Goal: Task Accomplishment & Management: Complete application form

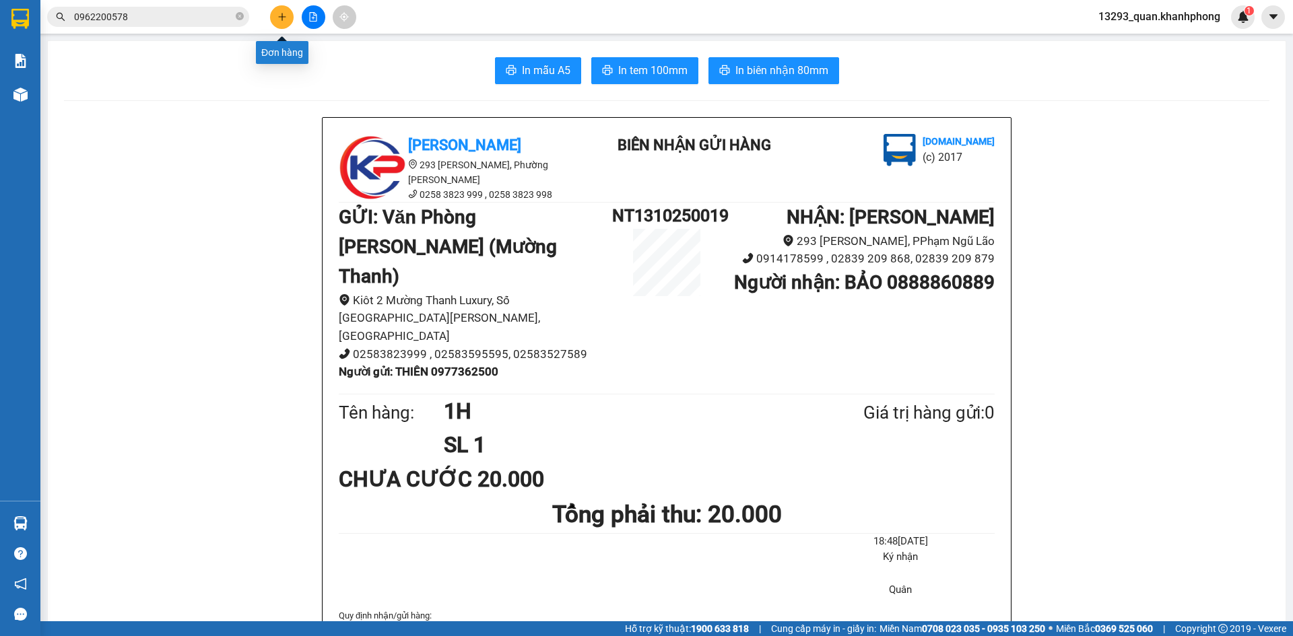
click at [283, 17] on icon "plus" at bounding box center [281, 16] width 7 height 1
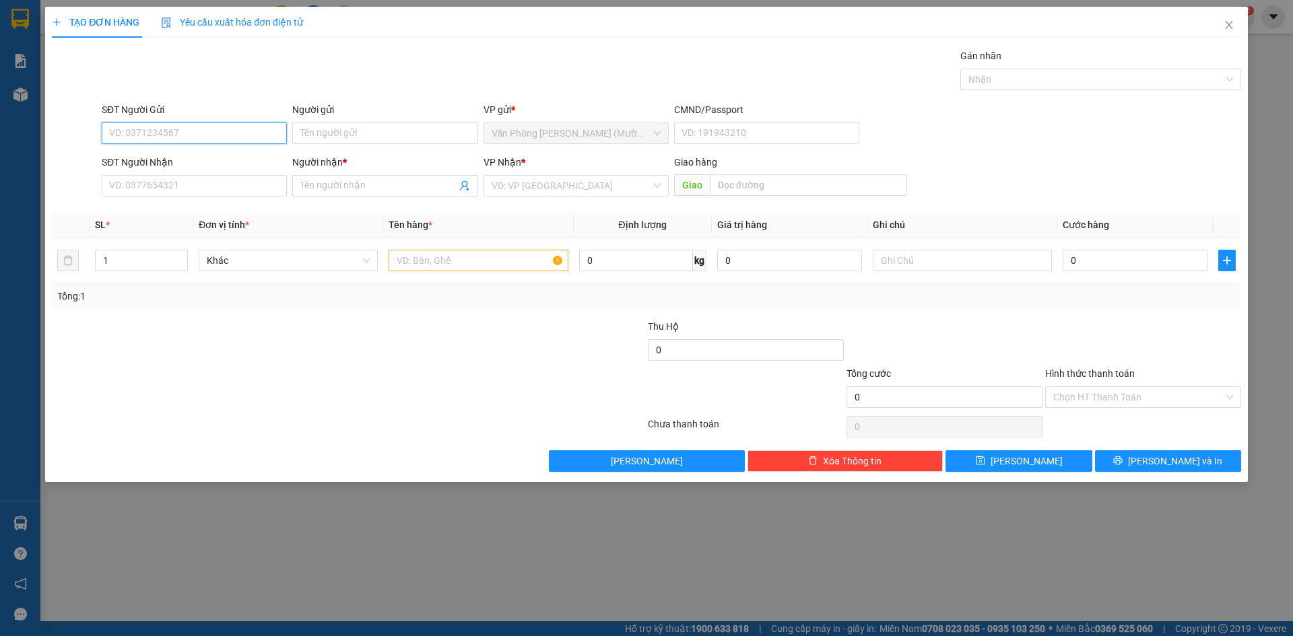
click at [195, 137] on input "SĐT Người Gửi" at bounding box center [194, 134] width 185 height 22
type input "0941498798"
click at [192, 155] on div "0941498798 - HÙNG" at bounding box center [194, 160] width 169 height 15
type input "HÙNG"
type input "0941498798"
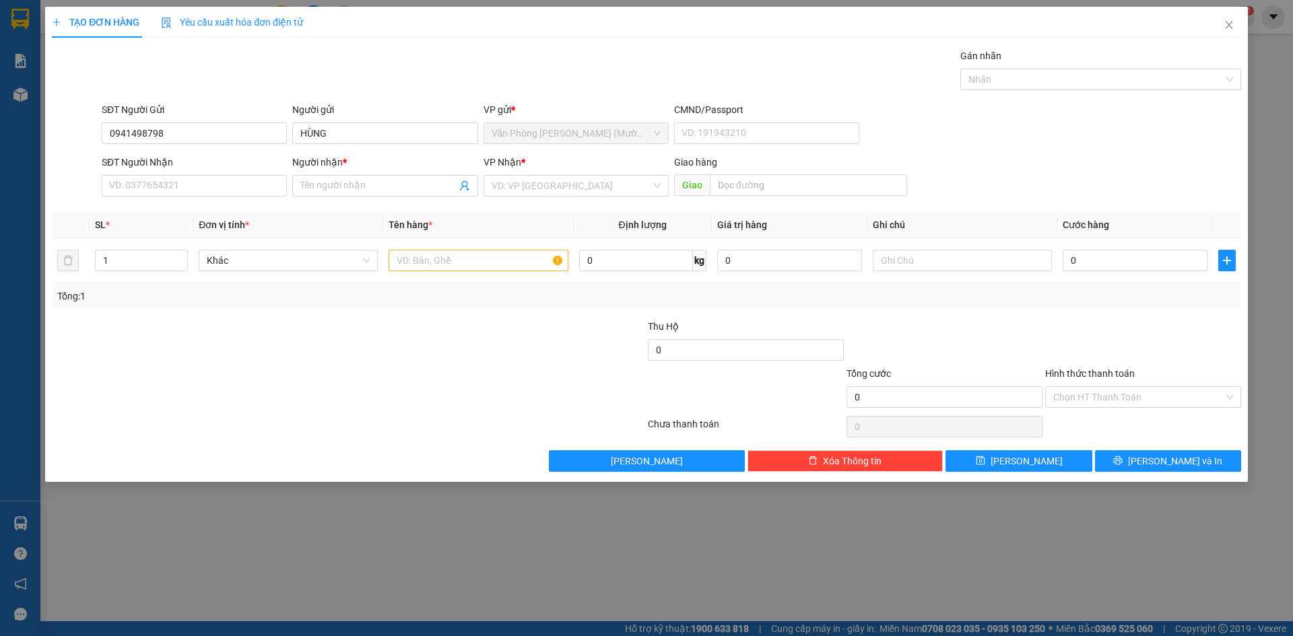
click at [236, 73] on div "Gói vận chuyển * Tiêu chuẩn Gán nhãn Nhãn" at bounding box center [671, 71] width 1145 height 47
click at [251, 63] on div "Gói vận chuyển * Tiêu chuẩn Gán nhãn Nhãn" at bounding box center [671, 71] width 1145 height 47
click at [252, 83] on div "Gói vận chuyển * Tiêu chuẩn Gán nhãn Nhãn" at bounding box center [671, 71] width 1145 height 47
click at [184, 189] on input "SĐT Người Nhận" at bounding box center [194, 186] width 185 height 22
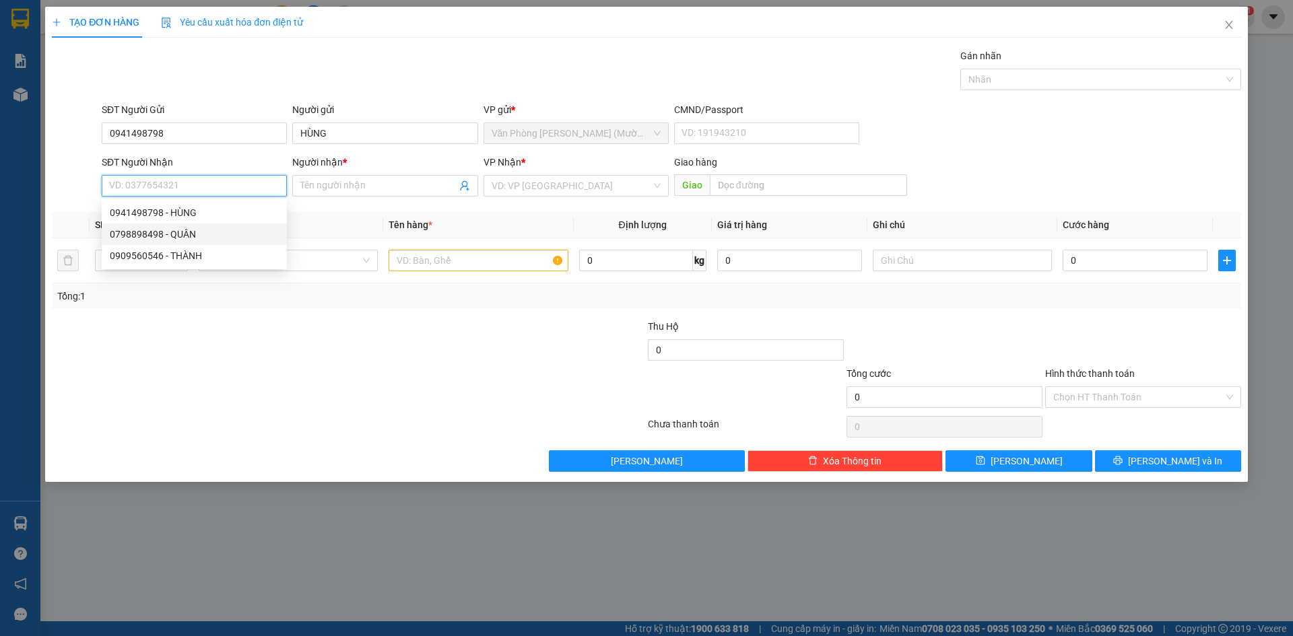
click at [201, 239] on div "0798898498 - QUÂN" at bounding box center [194, 234] width 169 height 15
type input "0798898498"
type input "QUÂN"
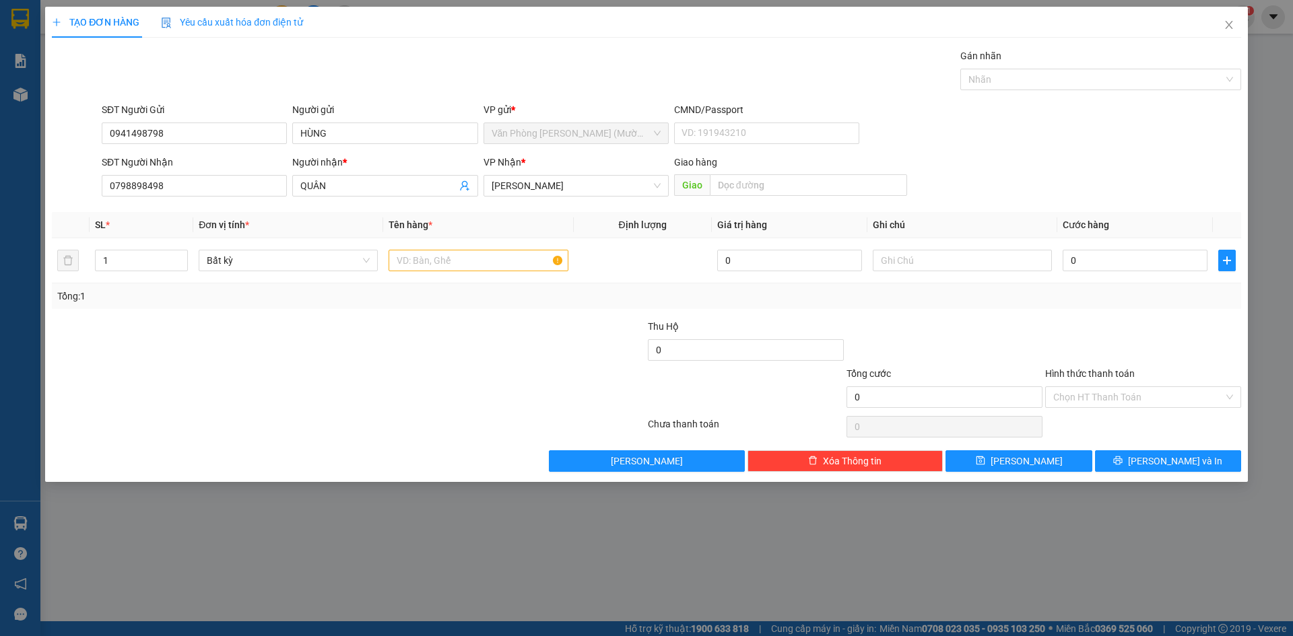
click at [230, 63] on div "Gói vận chuyển * Tiêu chuẩn Gán nhãn Nhãn" at bounding box center [671, 71] width 1145 height 47
click at [230, 71] on div "Gói vận chuyển * Tiêu chuẩn Gán nhãn Nhãn" at bounding box center [671, 71] width 1145 height 47
click at [480, 256] on input "text" at bounding box center [477, 261] width 179 height 22
type input "1H"
click at [1113, 273] on div "0" at bounding box center [1134, 260] width 145 height 27
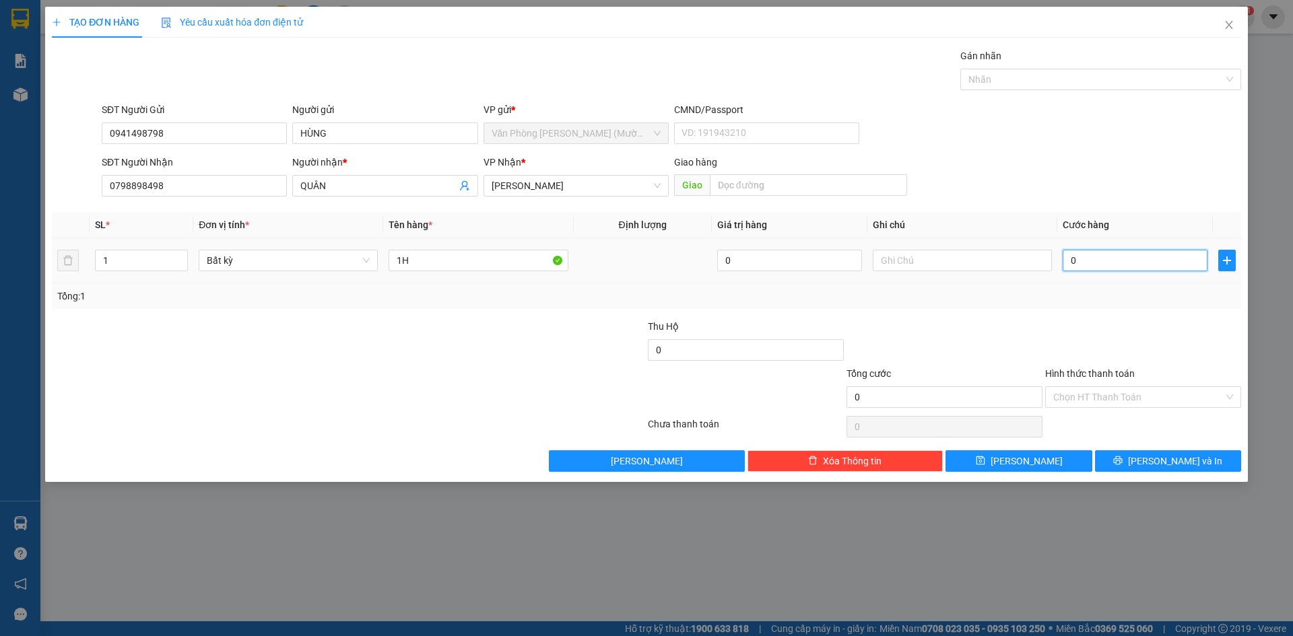
click at [1128, 265] on input "0" at bounding box center [1134, 261] width 145 height 22
type input "2"
type input "20"
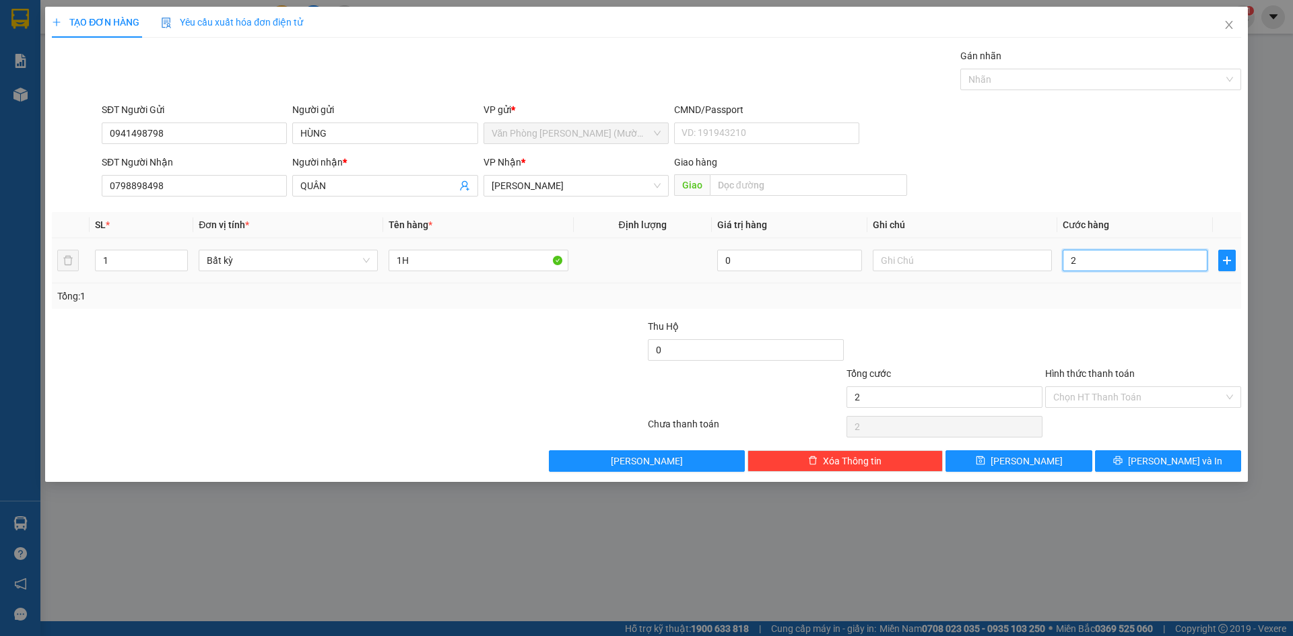
type input "20"
type input "20.000"
click at [1139, 130] on div "SĐT Người Gửi 0941498798 Người gửi HÙNG VP gửi * Văn Phòng [PERSON_NAME] ([PERS…" at bounding box center [671, 125] width 1145 height 47
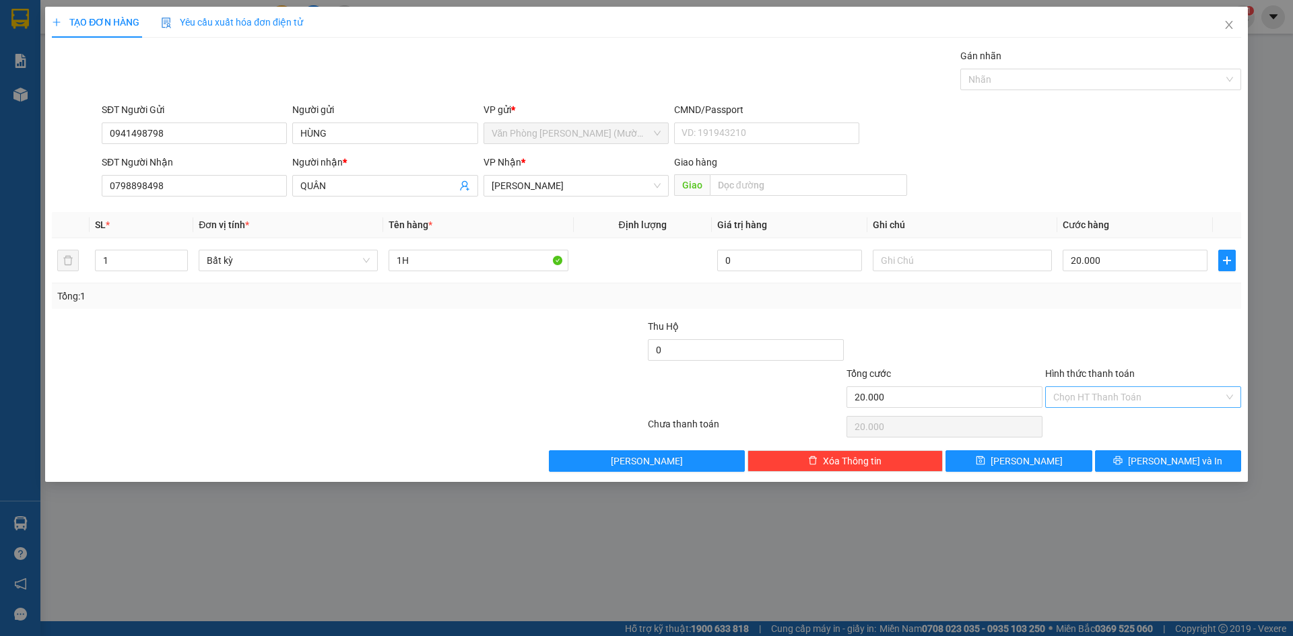
click at [1163, 397] on input "Hình thức thanh toán" at bounding box center [1138, 397] width 170 height 20
drag, startPoint x: 1120, startPoint y: 427, endPoint x: 1134, endPoint y: 419, distance: 16.6
click at [1122, 425] on div "Tại văn phòng" at bounding box center [1143, 424] width 180 height 15
type input "0"
drag, startPoint x: 1166, startPoint y: 334, endPoint x: 1182, endPoint y: 433, distance: 100.2
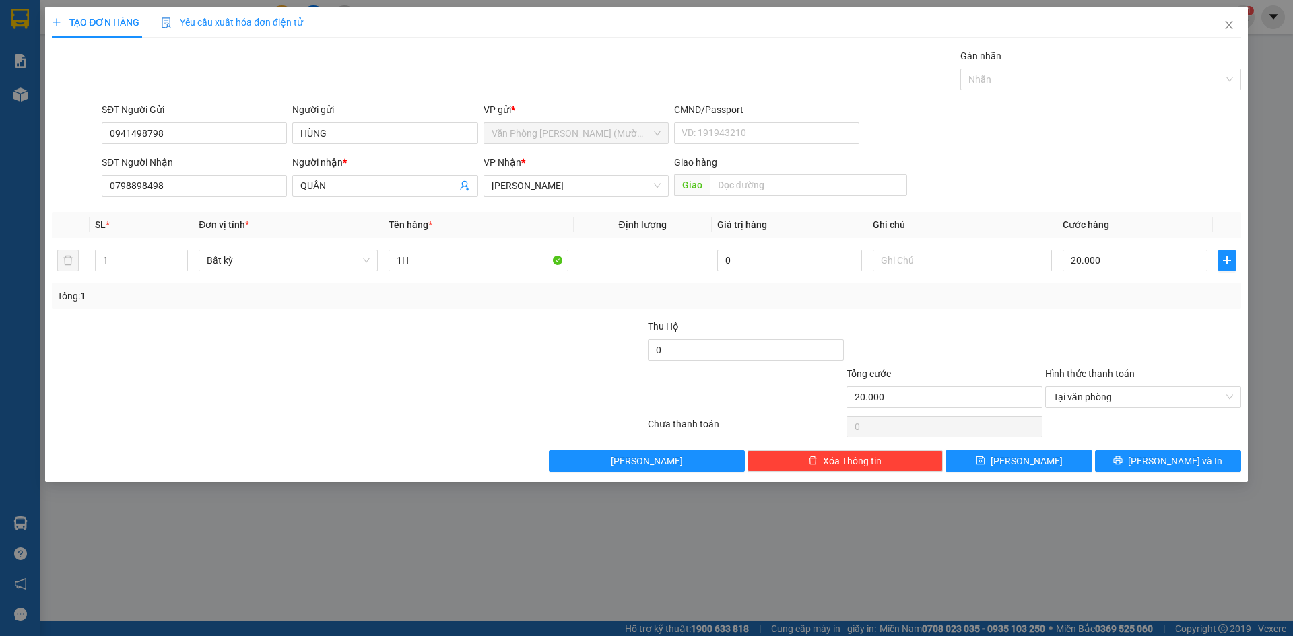
click at [1167, 347] on div at bounding box center [1143, 342] width 199 height 47
click at [1184, 468] on span "[PERSON_NAME] và In" at bounding box center [1175, 461] width 94 height 15
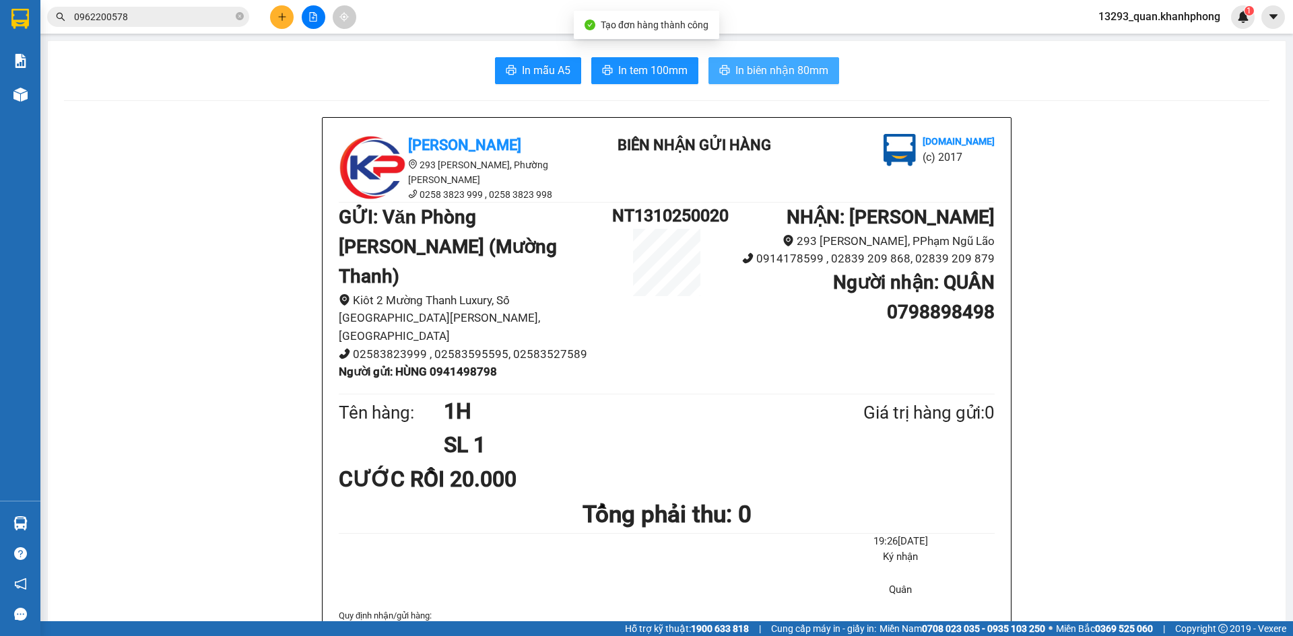
click at [753, 76] on span "In biên nhận 80mm" at bounding box center [781, 70] width 93 height 17
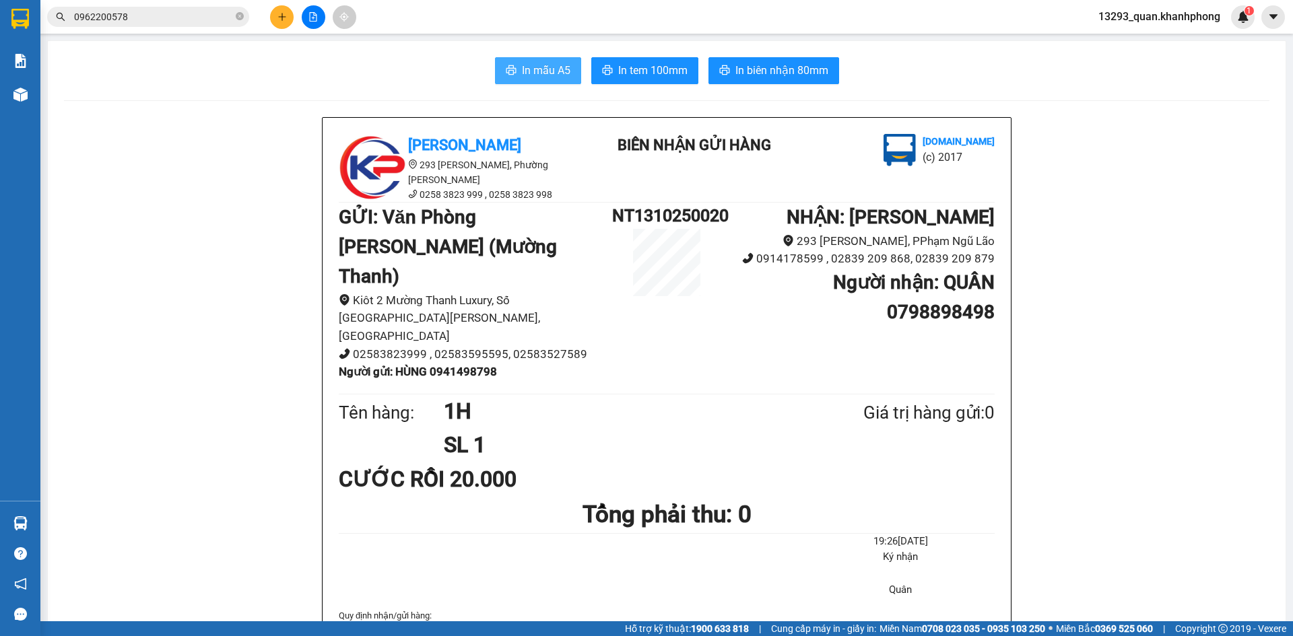
click at [523, 69] on span "In mẫu A5" at bounding box center [546, 70] width 48 height 17
click at [279, 21] on icon "plus" at bounding box center [281, 16] width 9 height 9
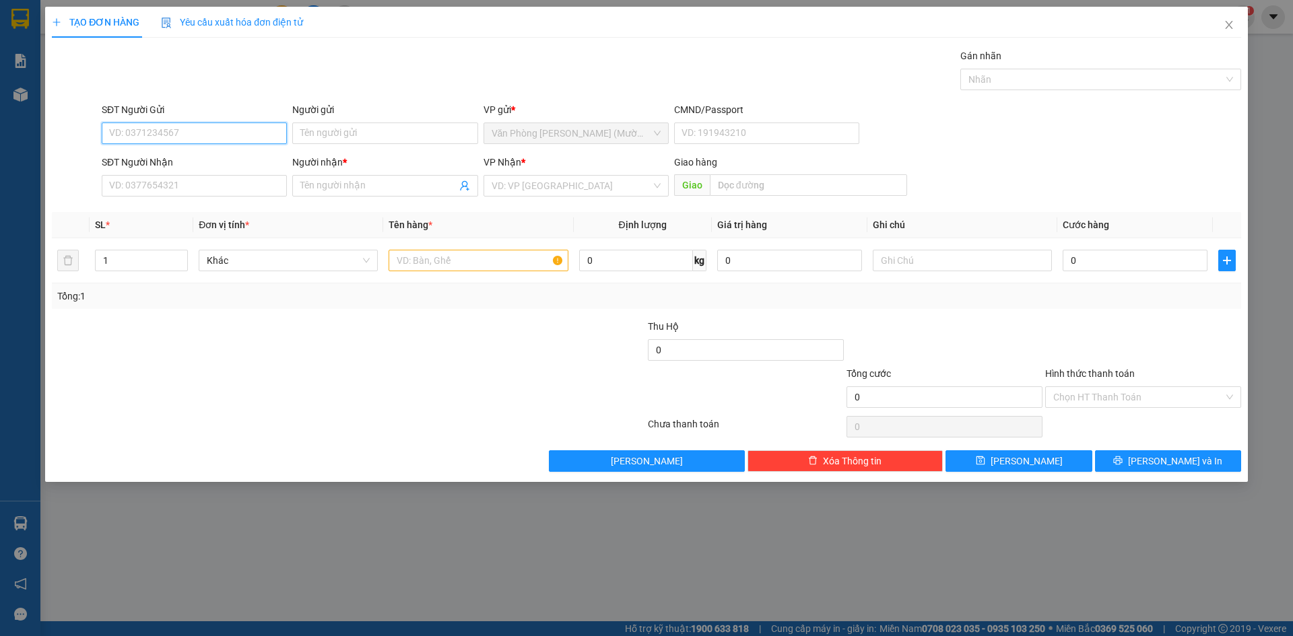
click at [181, 134] on input "SĐT Người Gửi" at bounding box center [194, 134] width 185 height 22
type input "0935210586"
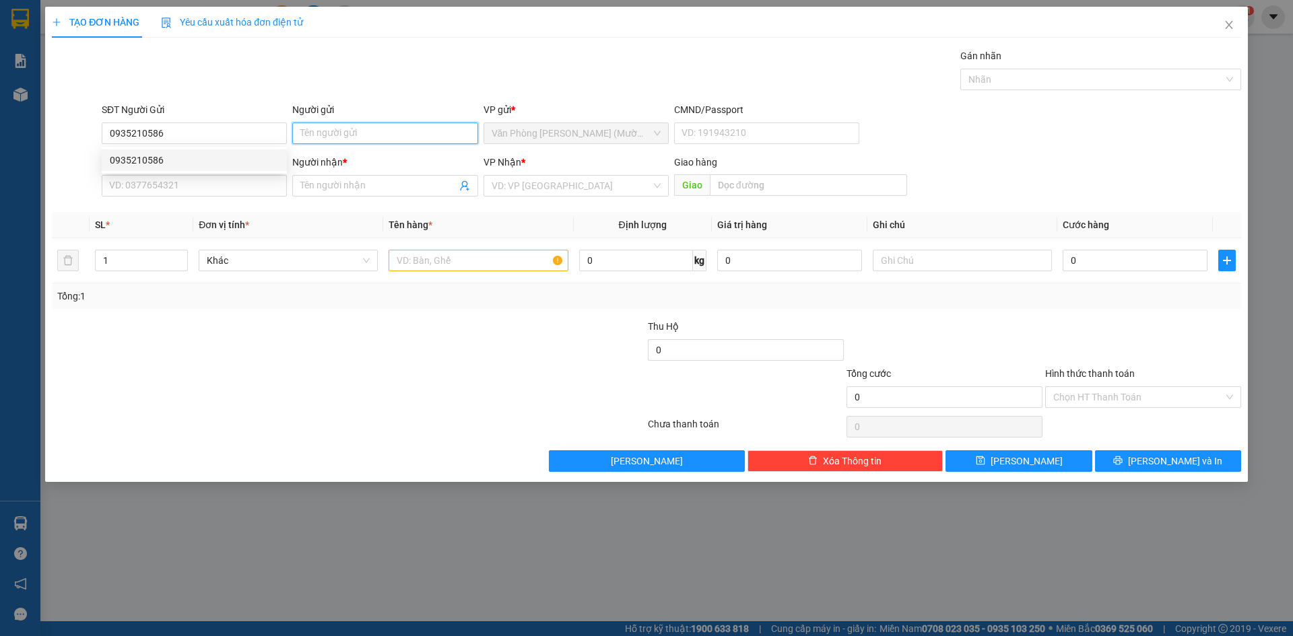
click at [320, 142] on input "Người gửi" at bounding box center [384, 134] width 185 height 22
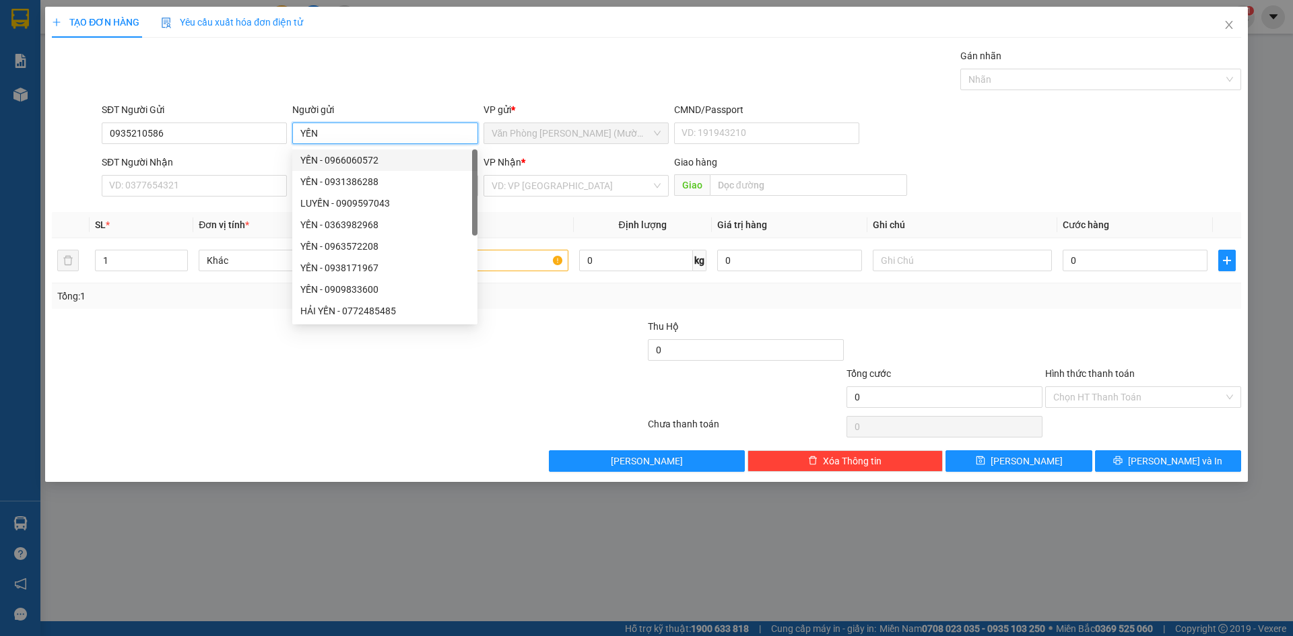
type input "YẾN"
click at [346, 63] on div "Gói vận chuyển * Tiêu chuẩn Gán nhãn Nhãn" at bounding box center [671, 71] width 1145 height 47
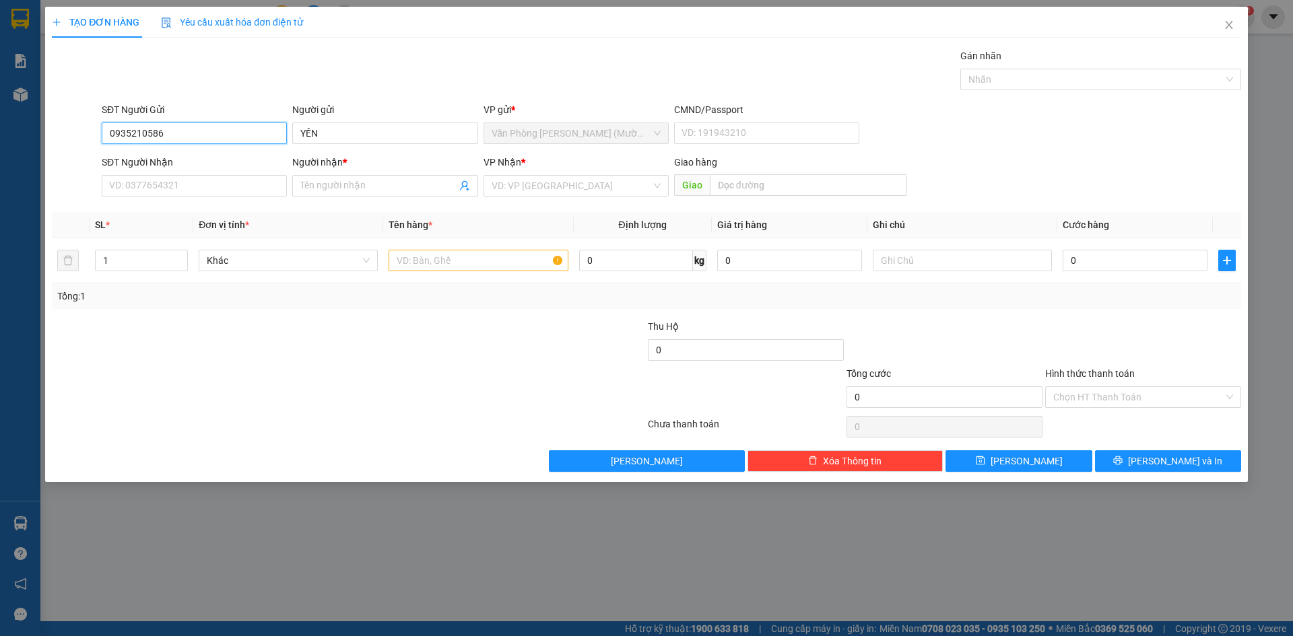
click at [199, 140] on input "0935210586" at bounding box center [194, 134] width 185 height 22
type input "0935210586"
click at [254, 75] on div "Gói vận chuyển * Tiêu chuẩn Gán nhãn Nhãn" at bounding box center [671, 71] width 1145 height 47
click at [240, 179] on input "SĐT Người Nhận" at bounding box center [194, 186] width 185 height 22
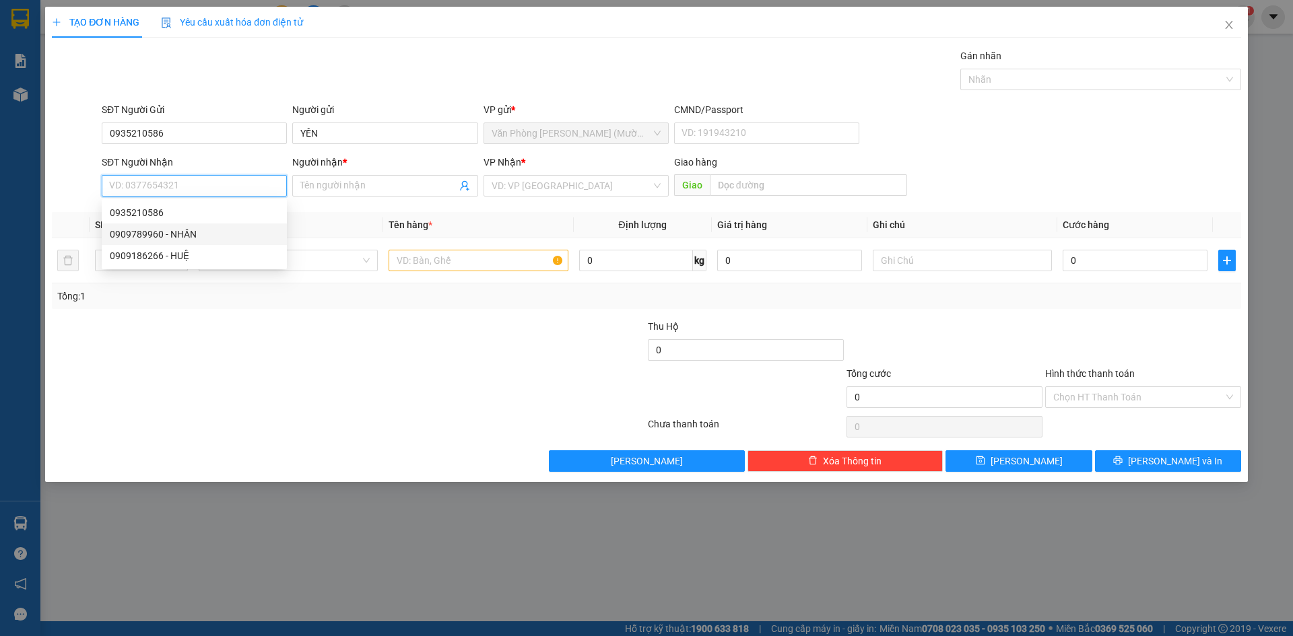
click at [202, 239] on div "0909789960 - NHÂN" at bounding box center [194, 234] width 169 height 15
type input "0909789960"
type input "NHÂN"
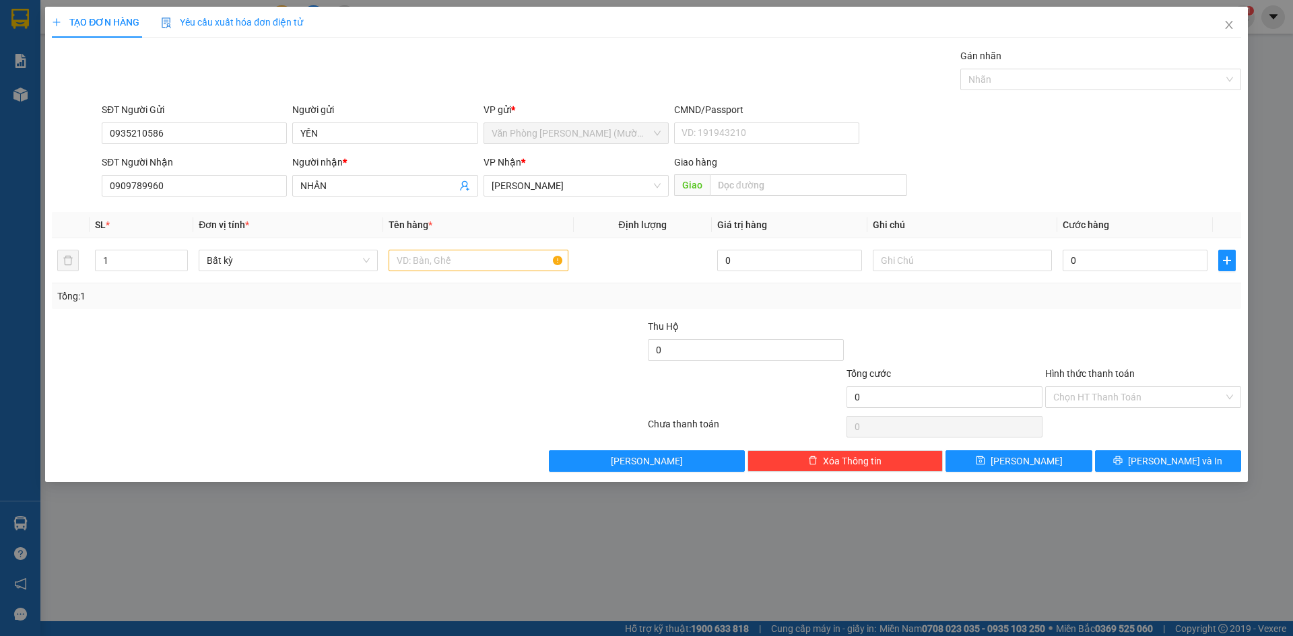
drag, startPoint x: 1048, startPoint y: 161, endPoint x: 908, endPoint y: 209, distance: 148.6
click at [1033, 168] on div "SĐT Người Nhận 0909789960 0909789960 Người nhận * NHÂN VP Nhận * [PERSON_NAME] …" at bounding box center [671, 178] width 1145 height 47
click at [426, 270] on input "text" at bounding box center [477, 261] width 179 height 22
type input "1T"
click at [1085, 263] on input "0" at bounding box center [1134, 261] width 145 height 22
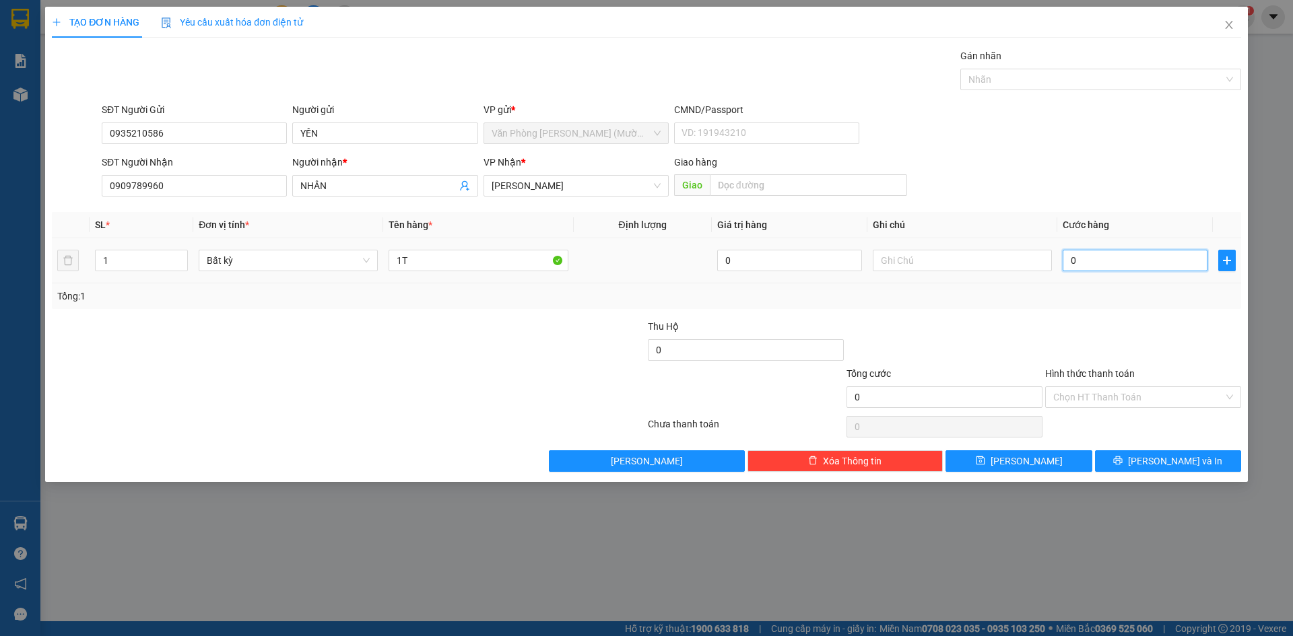
type input "3"
type input "30"
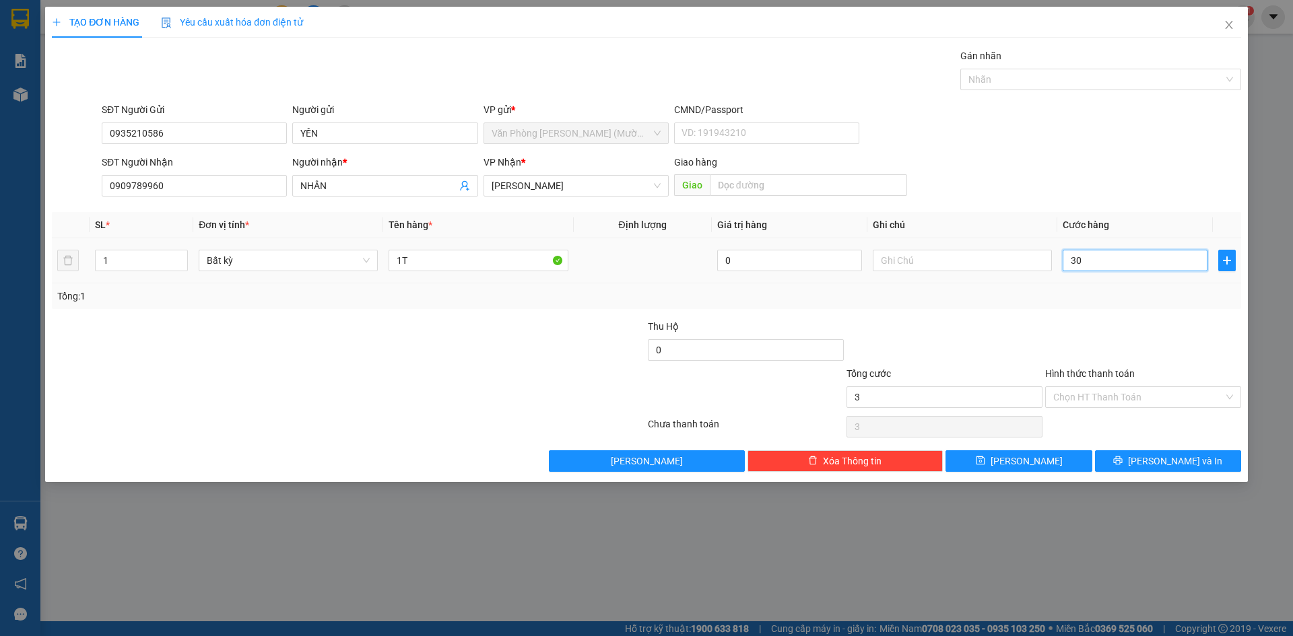
type input "30"
type input "30.000"
click at [1095, 144] on div "SĐT Người Gửi 0935210586 Người gửi YẾN VP gửi * Văn Phòng [PERSON_NAME] ([PERSO…" at bounding box center [671, 125] width 1145 height 47
click at [1094, 348] on div at bounding box center [1143, 342] width 199 height 47
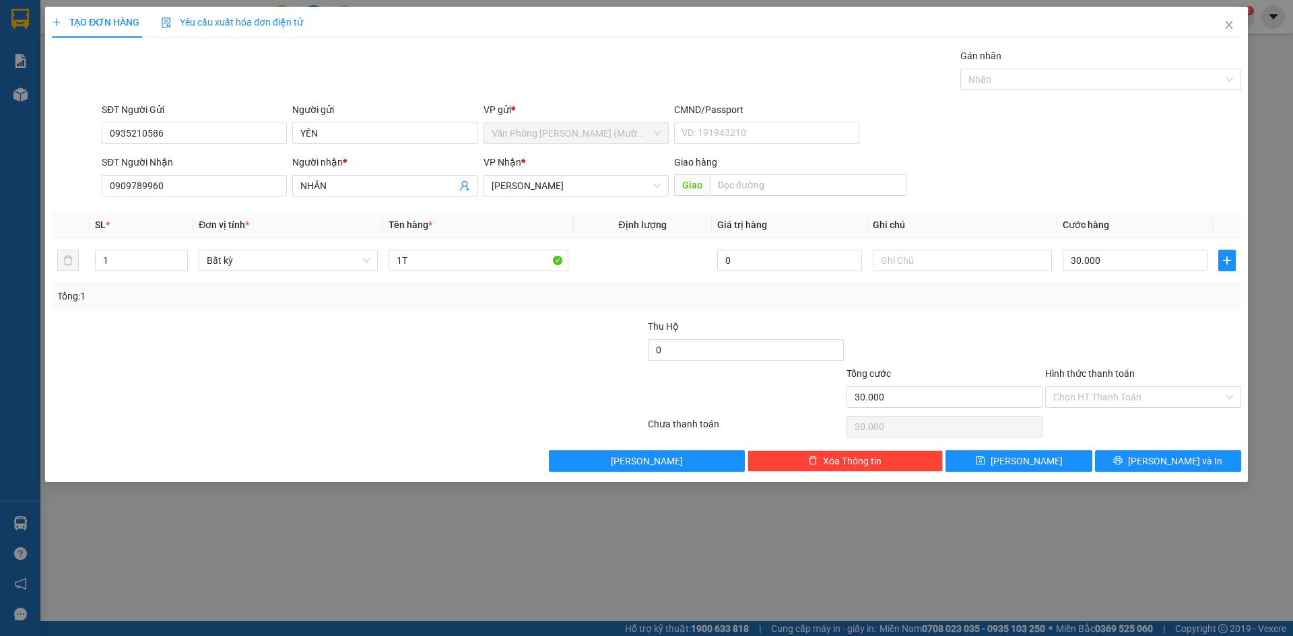
click at [1093, 178] on div "SĐT Người Nhận 0909789960 Người nhận * NHÂN VP Nhận * [PERSON_NAME] hàng Giao" at bounding box center [671, 178] width 1145 height 47
click at [1095, 353] on div at bounding box center [1143, 342] width 199 height 47
click at [1095, 397] on input "Hình thức thanh toán" at bounding box center [1138, 397] width 170 height 20
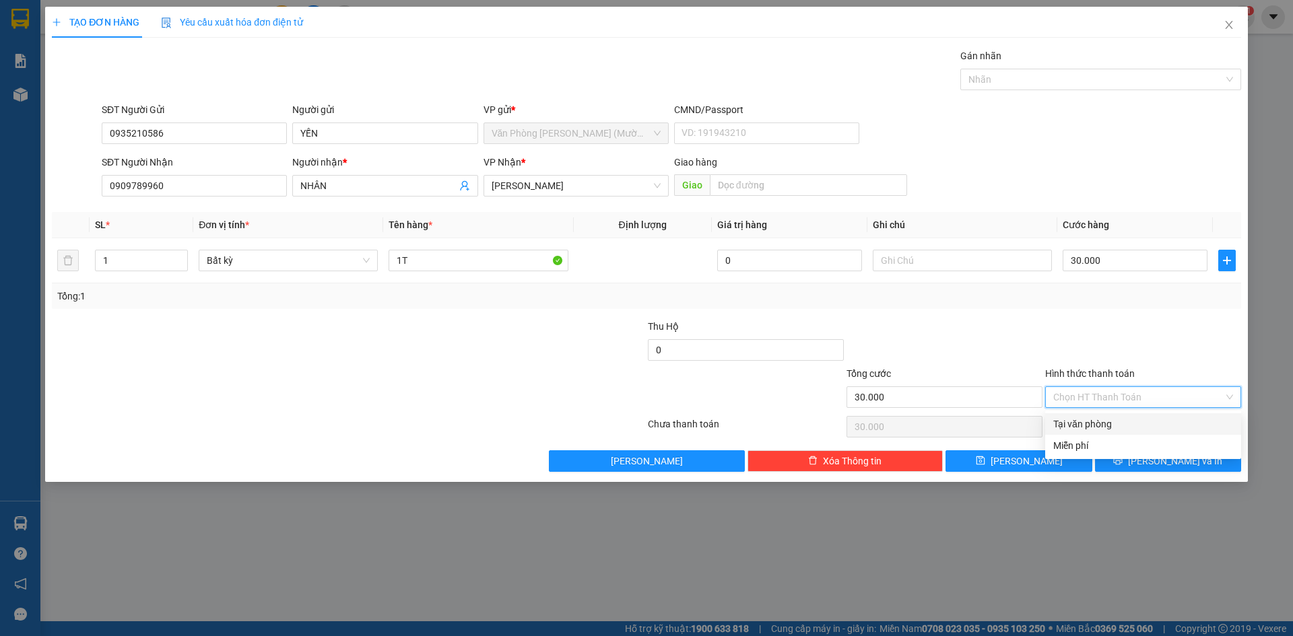
click at [1097, 425] on div "Tại văn phòng" at bounding box center [1143, 424] width 180 height 15
type input "0"
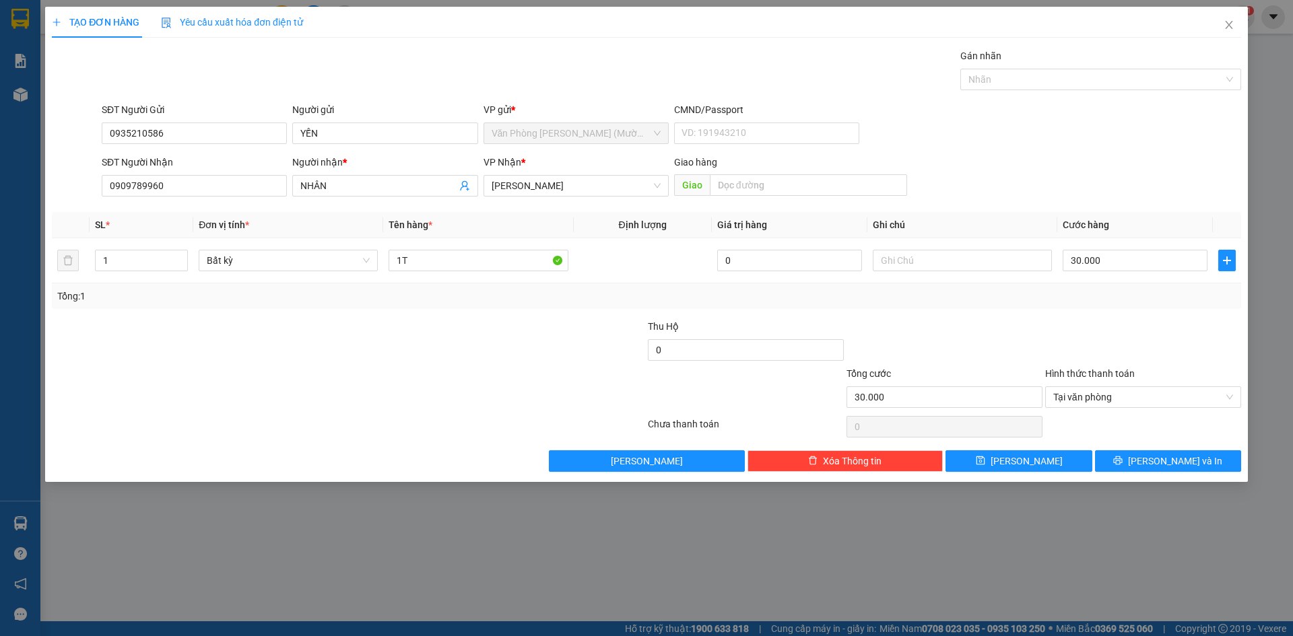
click at [1127, 338] on div at bounding box center [1143, 342] width 199 height 47
click at [1153, 461] on button "[PERSON_NAME] và In" at bounding box center [1168, 461] width 146 height 22
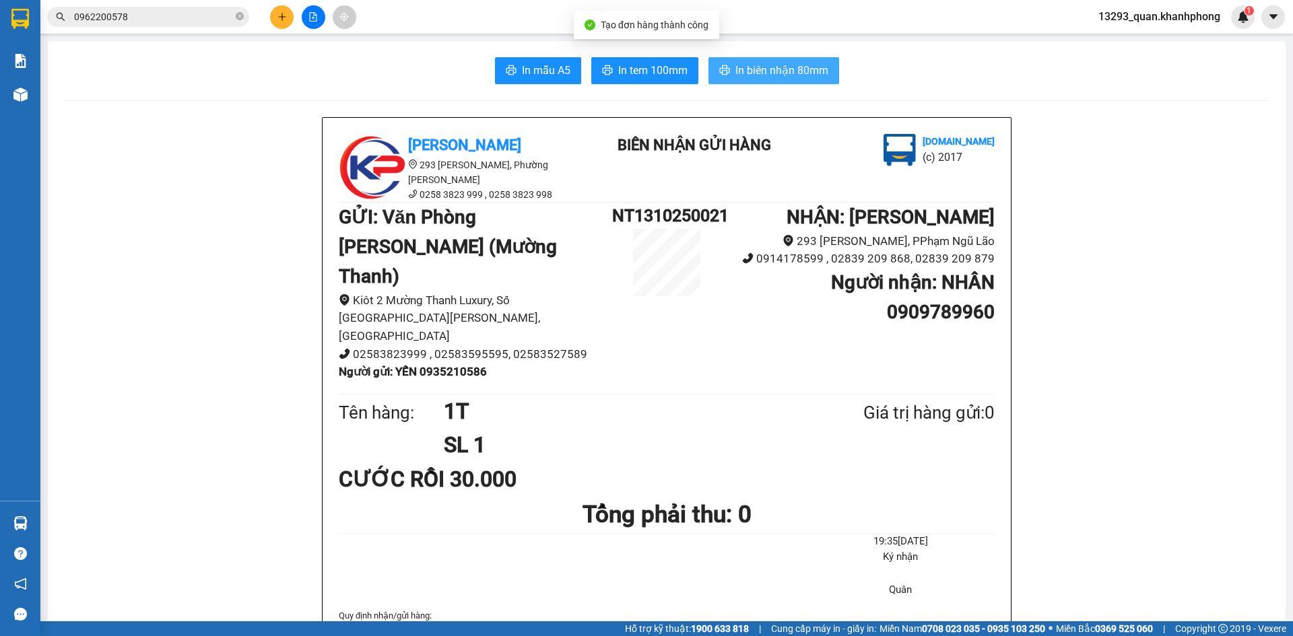
click at [804, 73] on span "In biên nhận 80mm" at bounding box center [781, 70] width 93 height 17
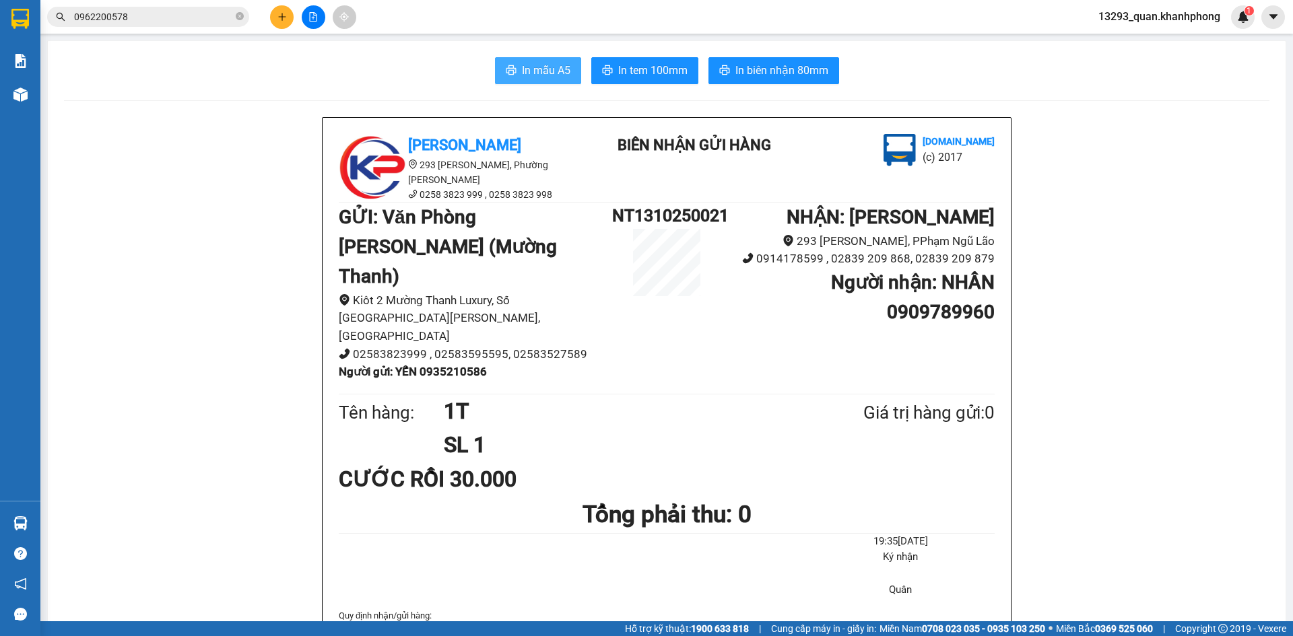
click at [533, 69] on span "In mẫu A5" at bounding box center [546, 70] width 48 height 17
click at [287, 16] on button at bounding box center [282, 17] width 24 height 24
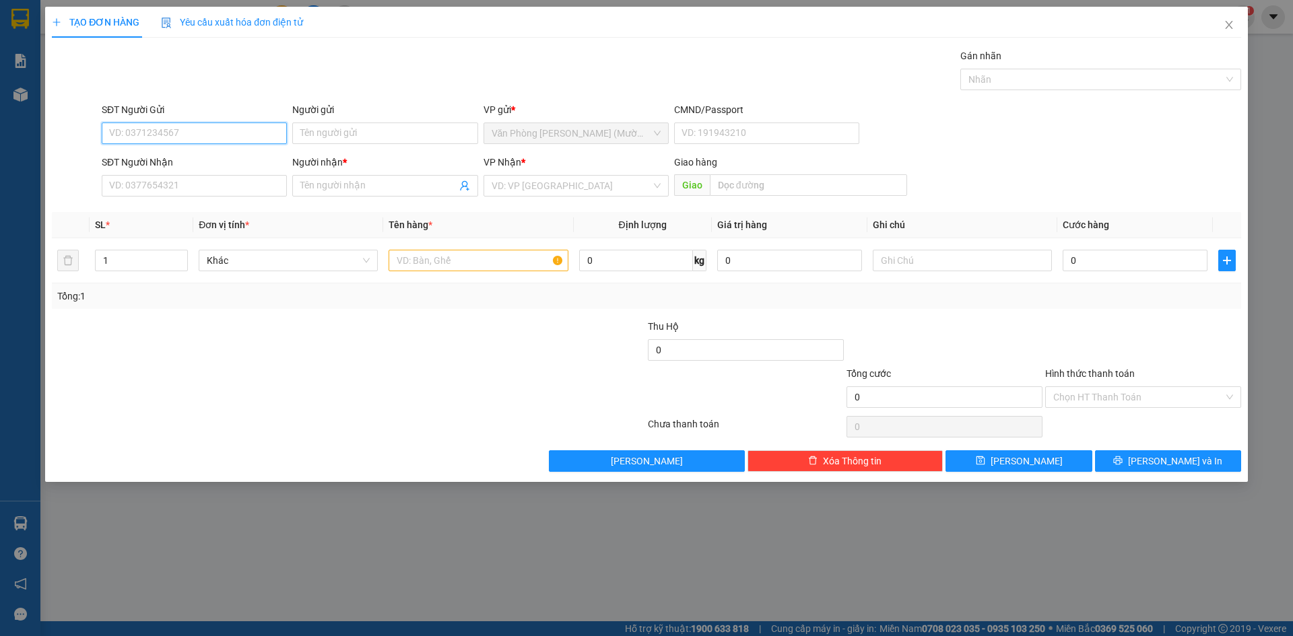
click at [222, 138] on input "SĐT Người Gửi" at bounding box center [194, 134] width 185 height 22
type input "0968484341"
click at [345, 129] on input "Người gửi" at bounding box center [384, 134] width 185 height 22
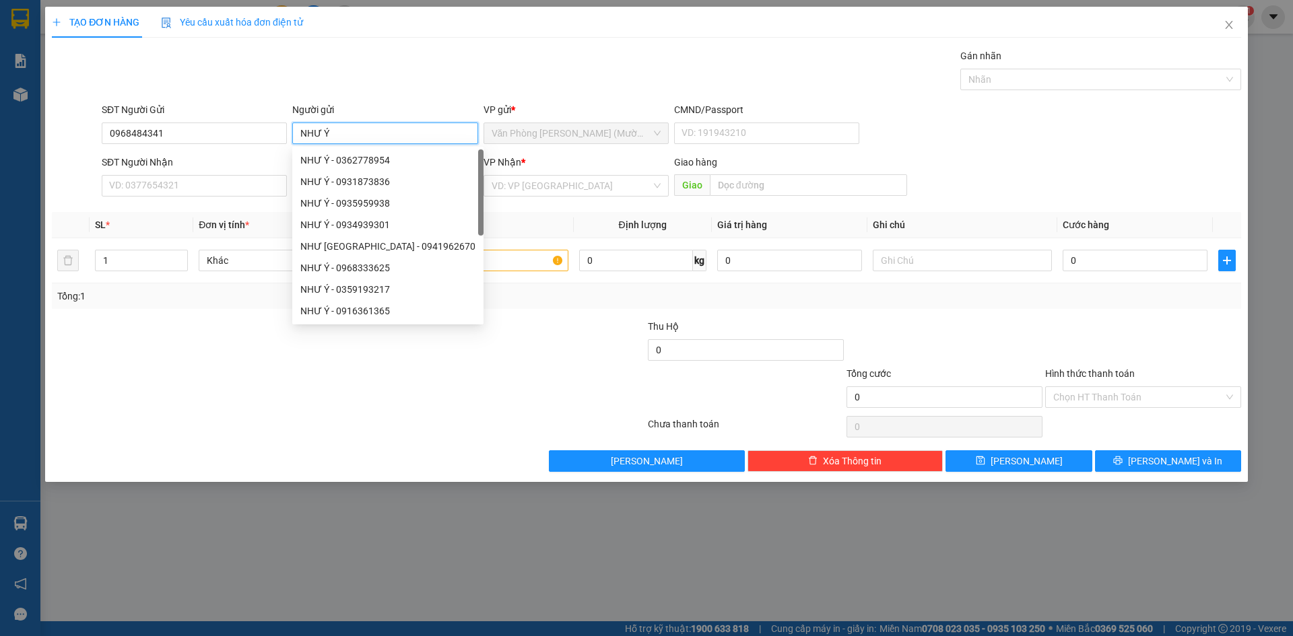
type input "NHƯ Ý"
click at [239, 65] on div "Gói vận chuyển * Tiêu chuẩn Gán nhãn Nhãn" at bounding box center [671, 71] width 1145 height 47
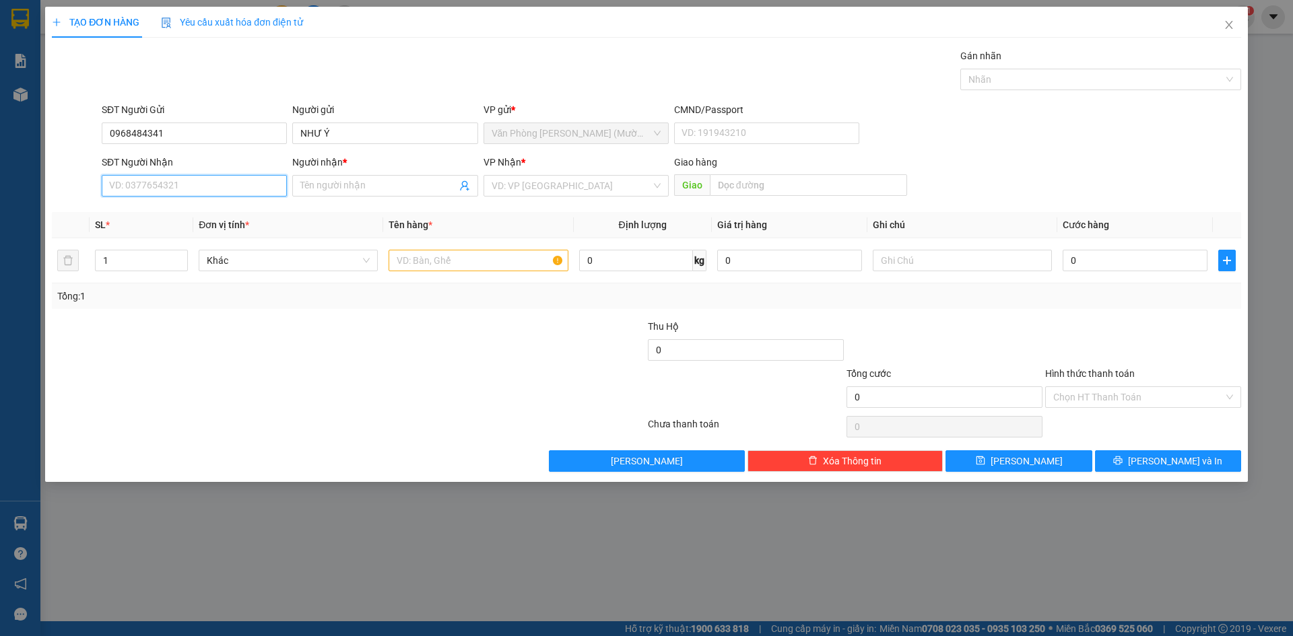
click at [170, 187] on input "SĐT Người Nhận" at bounding box center [194, 186] width 185 height 22
click at [191, 184] on input "SĐT Người Nhận" at bounding box center [194, 186] width 185 height 22
click at [194, 183] on input "SĐT Người Nhận" at bounding box center [194, 186] width 185 height 22
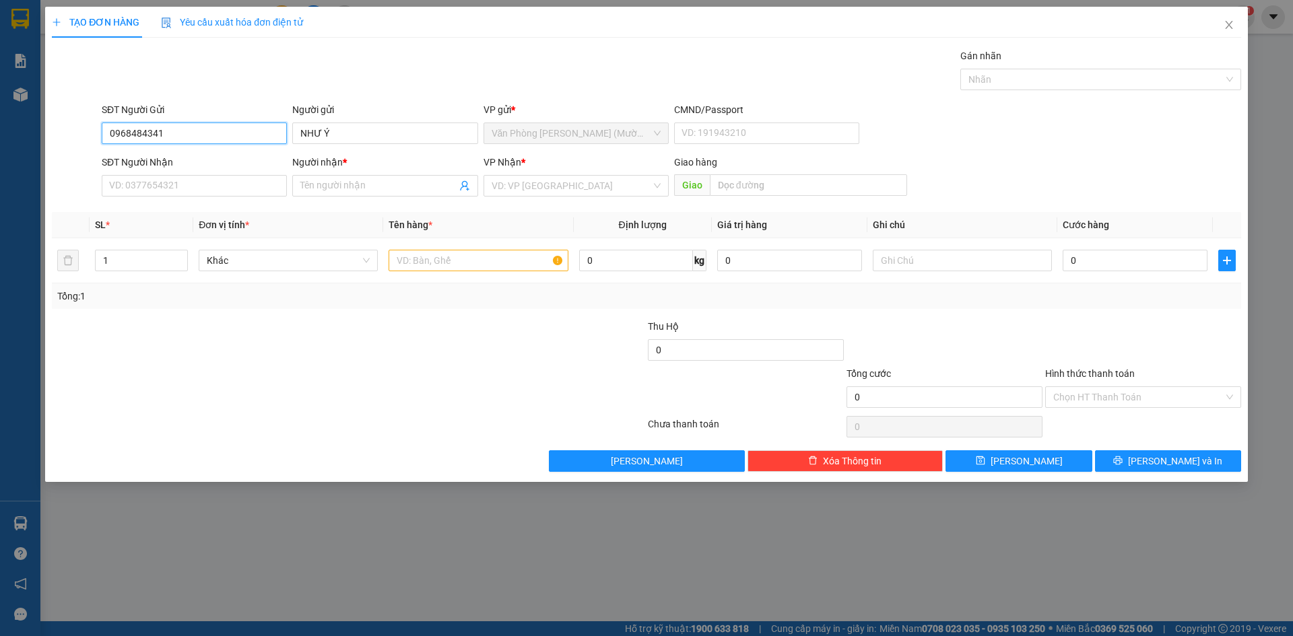
click at [203, 131] on input "0968484341" at bounding box center [194, 134] width 185 height 22
click at [191, 194] on input "SĐT Người Nhận" at bounding box center [194, 186] width 185 height 22
click at [236, 195] on input "SĐT Người Nhận" at bounding box center [194, 186] width 185 height 22
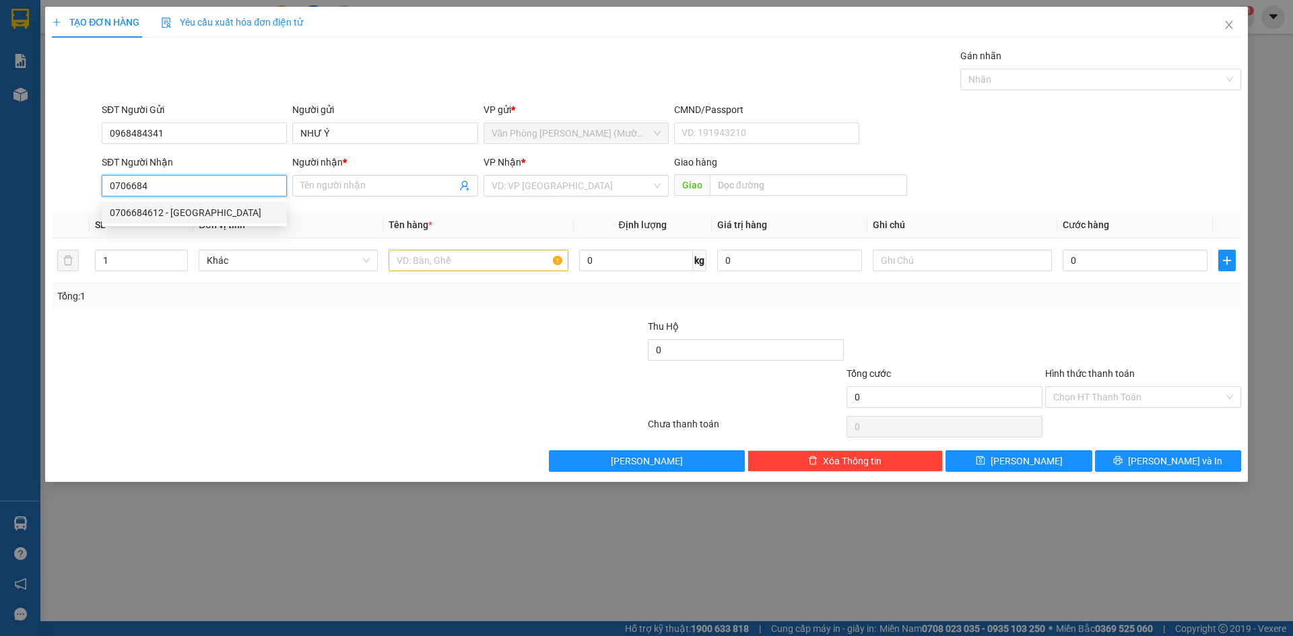
click at [179, 216] on div "0706684612 - [GEOGRAPHIC_DATA]" at bounding box center [194, 212] width 169 height 15
type input "0706684612"
type input "[PERSON_NAME]"
type input "0706684612"
click at [485, 268] on input "text" at bounding box center [477, 261] width 179 height 22
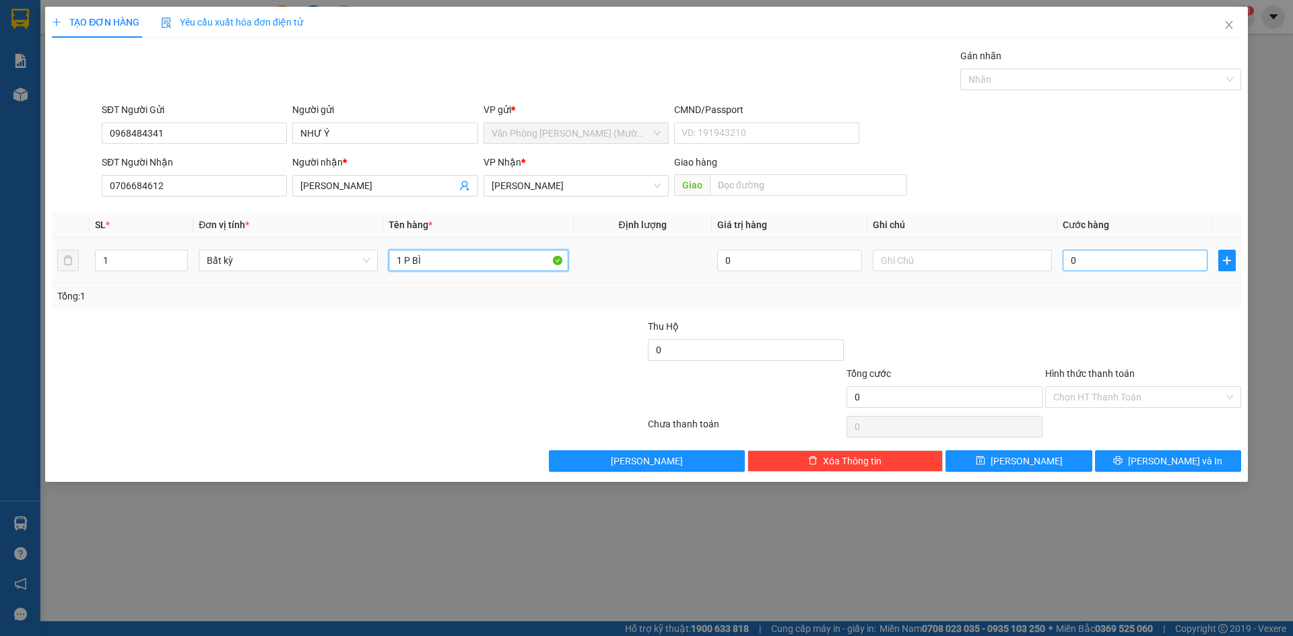
type input "1 P BÌ"
click at [1074, 261] on input "0" at bounding box center [1134, 261] width 145 height 22
type input "2"
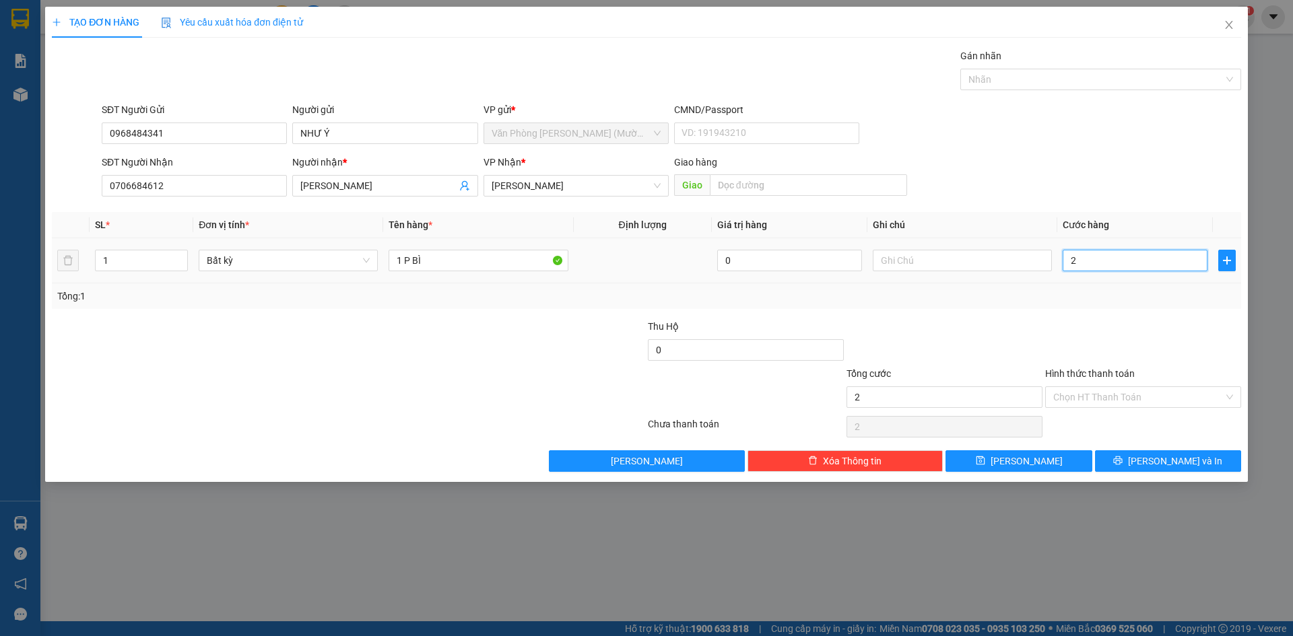
type input "20"
type input "20.000"
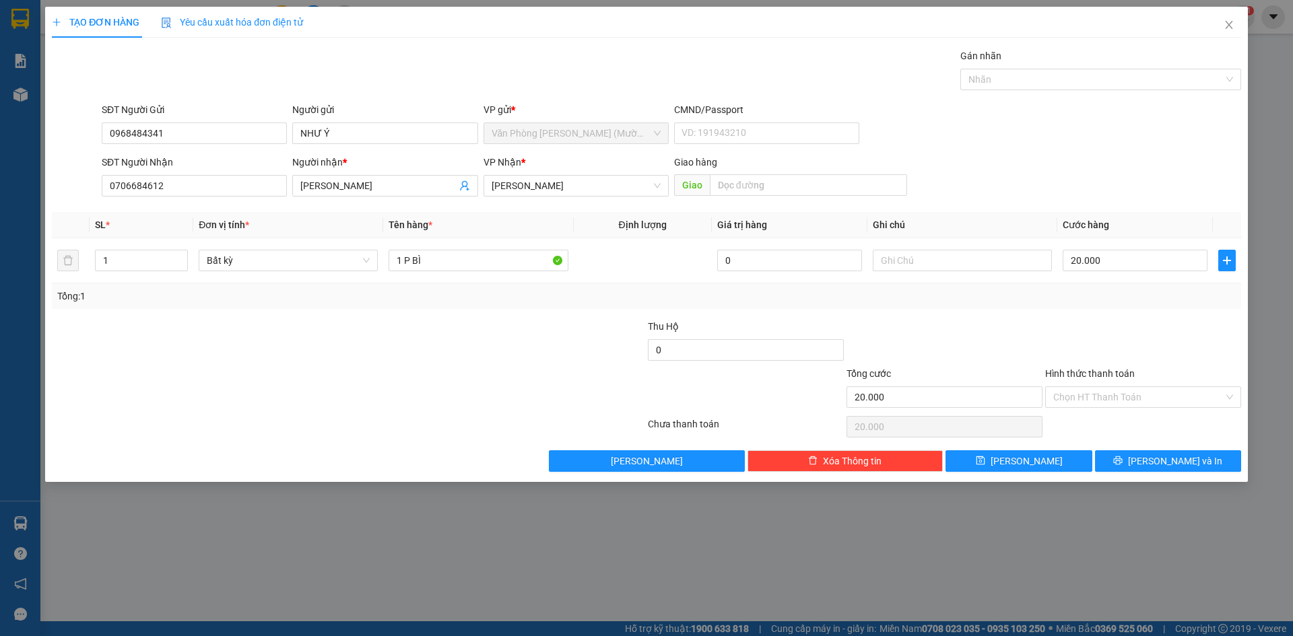
click at [1002, 135] on div "SĐT Người Gửi 0968484341 Người gửi NHƯ Ý VP gửi * Văn Phòng [PERSON_NAME] (Mườn…" at bounding box center [671, 125] width 1145 height 47
click at [1123, 391] on input "Hình thức thanh toán" at bounding box center [1138, 397] width 170 height 20
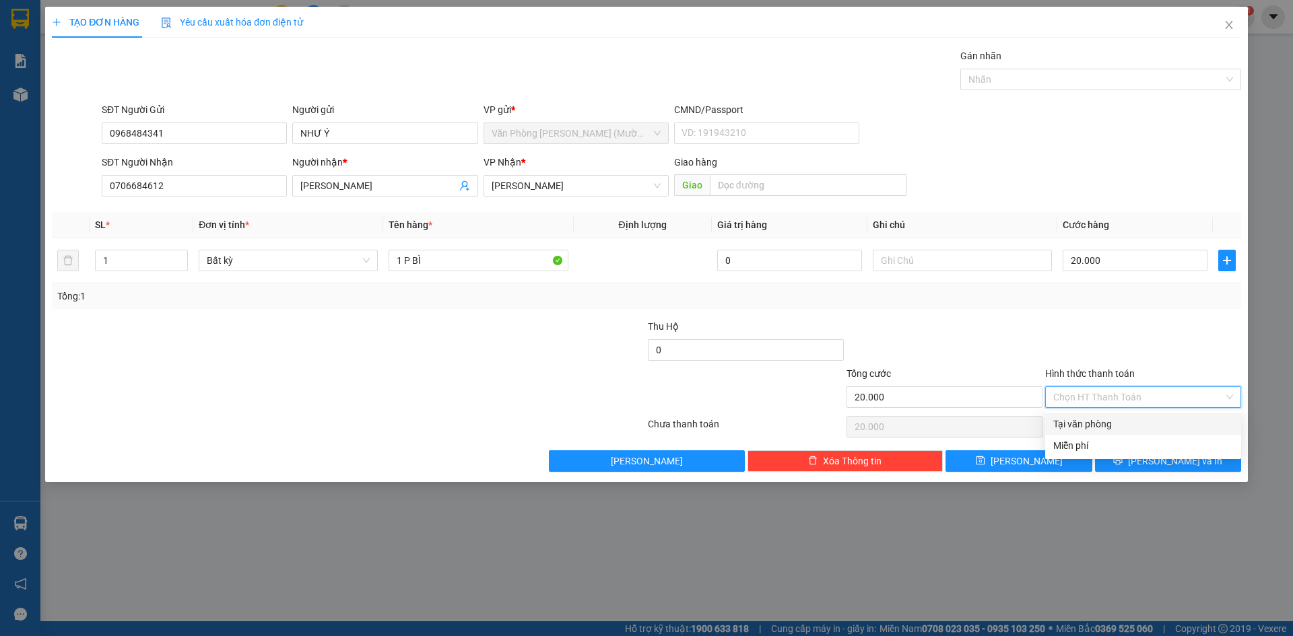
click at [1120, 421] on div "Tại văn phòng" at bounding box center [1143, 424] width 180 height 15
type input "0"
click at [1144, 345] on div at bounding box center [1143, 342] width 199 height 47
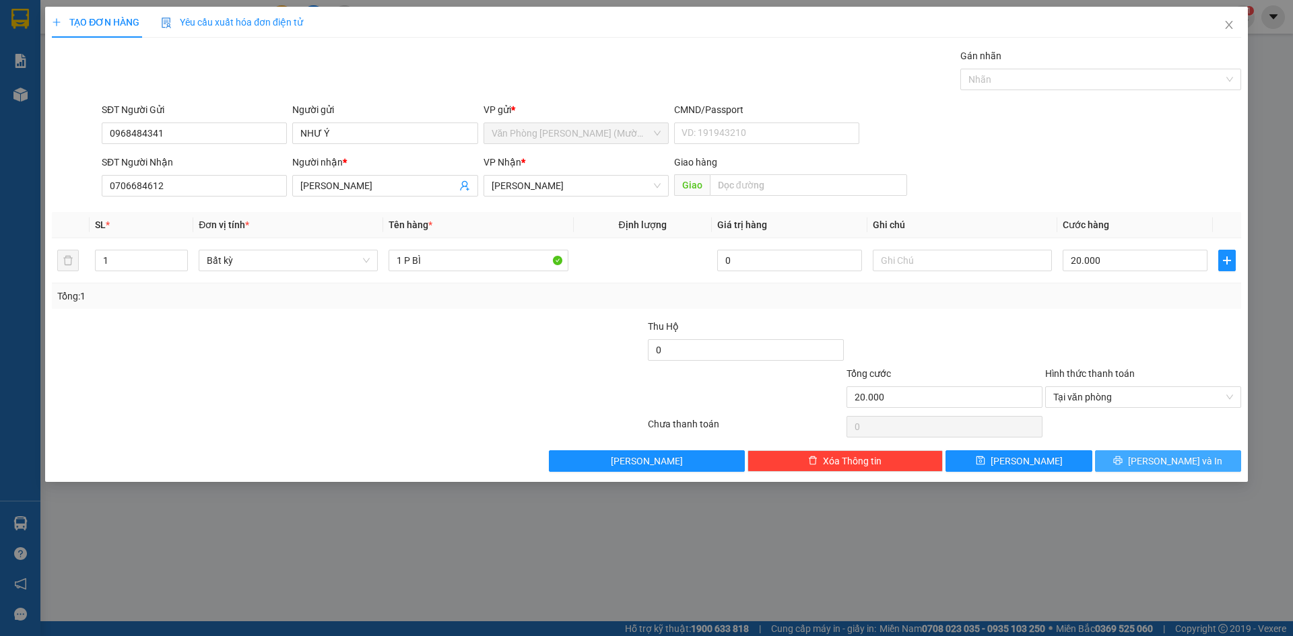
click at [1159, 456] on span "[PERSON_NAME] và In" at bounding box center [1175, 461] width 94 height 15
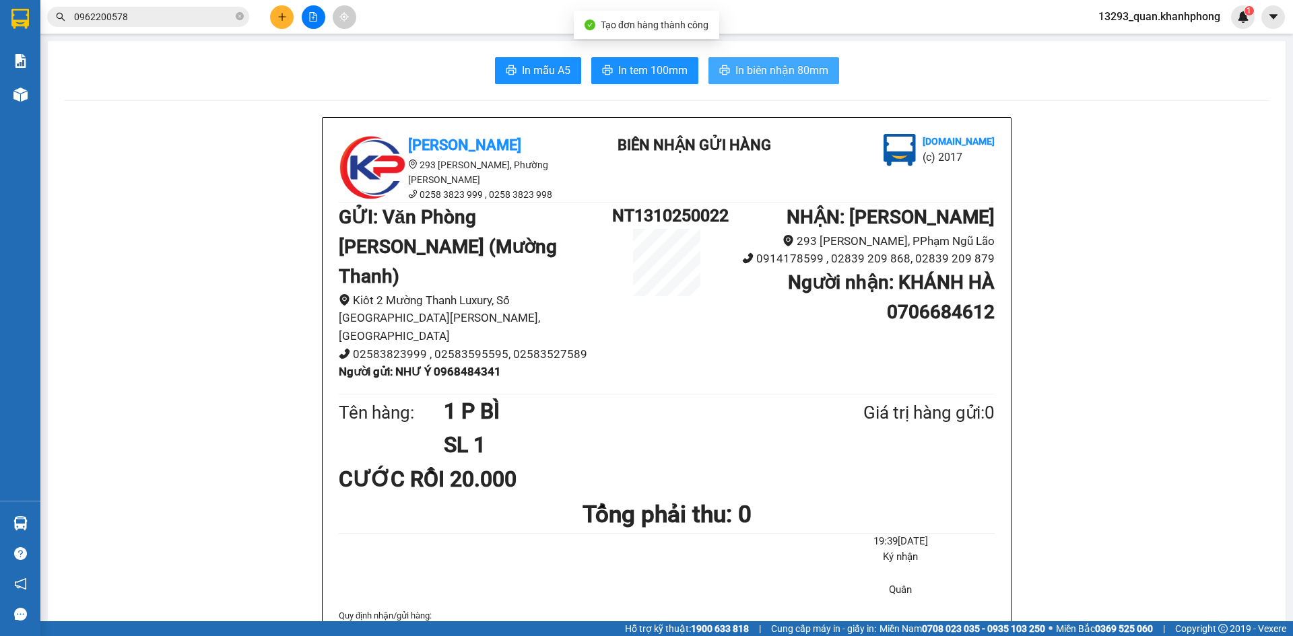
click at [763, 60] on button "In biên nhận 80mm" at bounding box center [773, 70] width 131 height 27
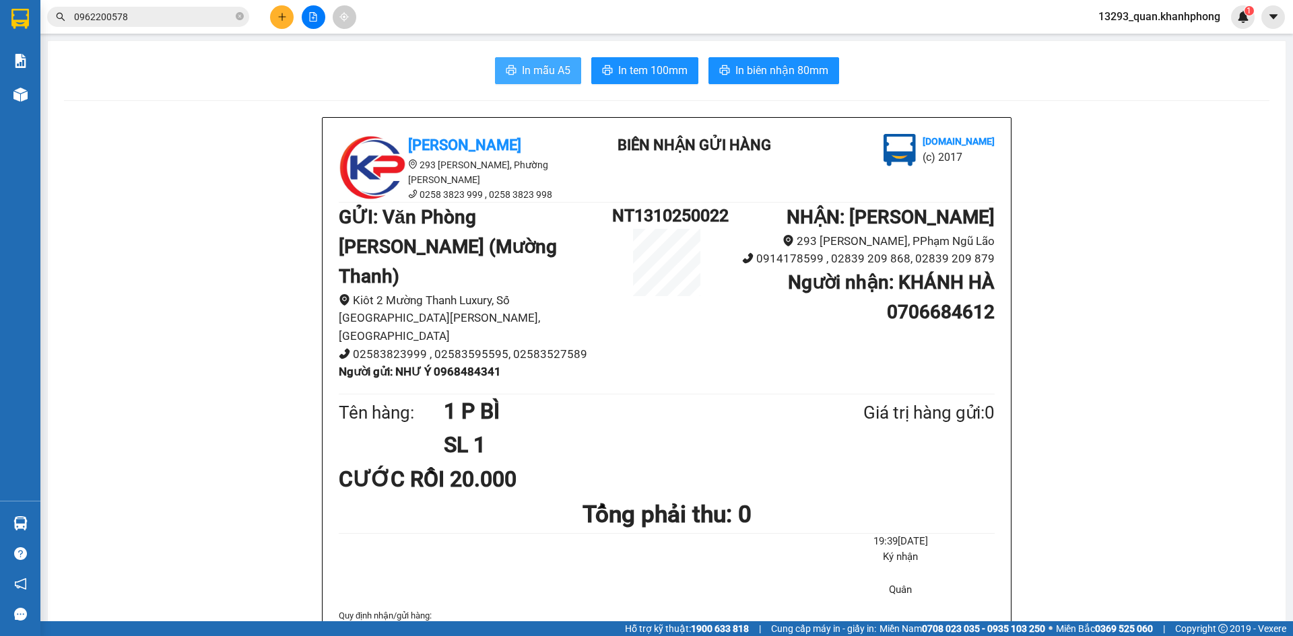
click at [533, 75] on span "In mẫu A5" at bounding box center [546, 70] width 48 height 17
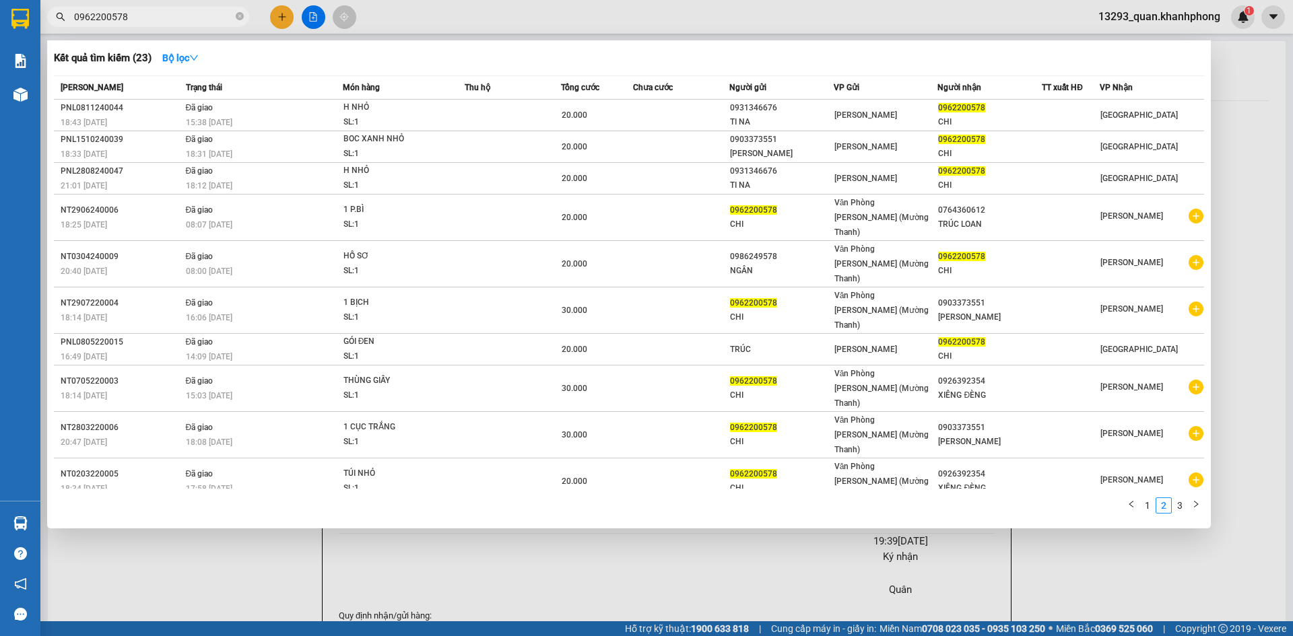
click at [175, 15] on input "0962200578" at bounding box center [153, 16] width 159 height 15
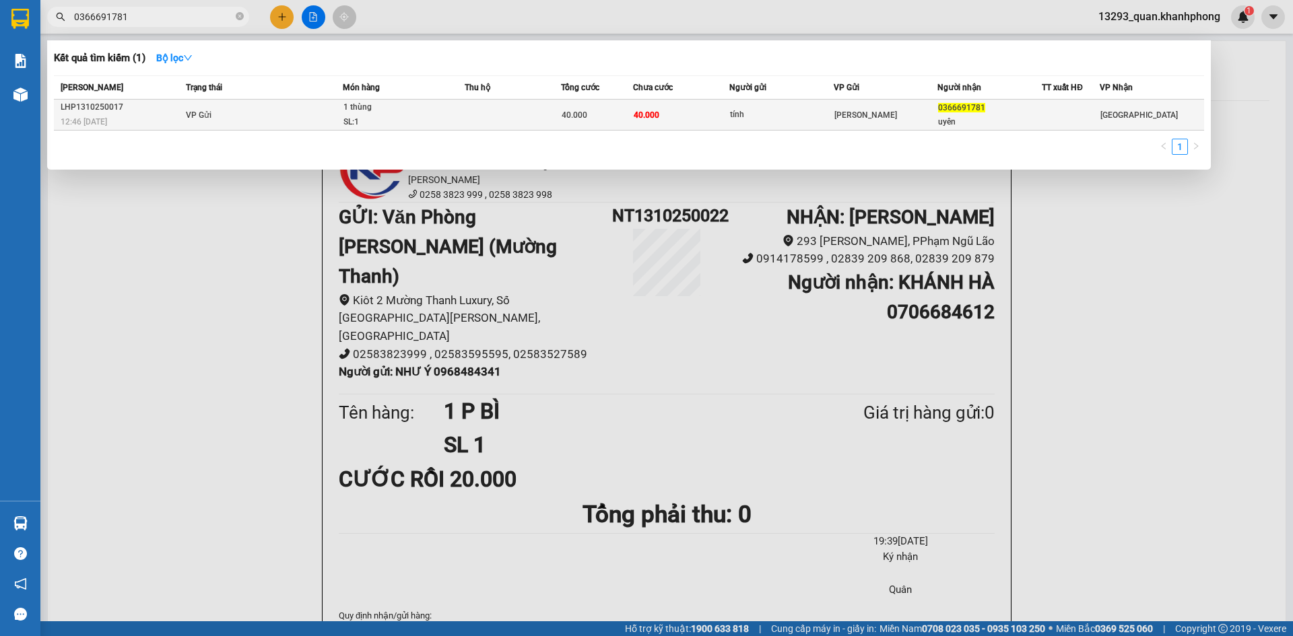
type input "0366691781"
click at [923, 119] on div "[PERSON_NAME]" at bounding box center [885, 115] width 103 height 15
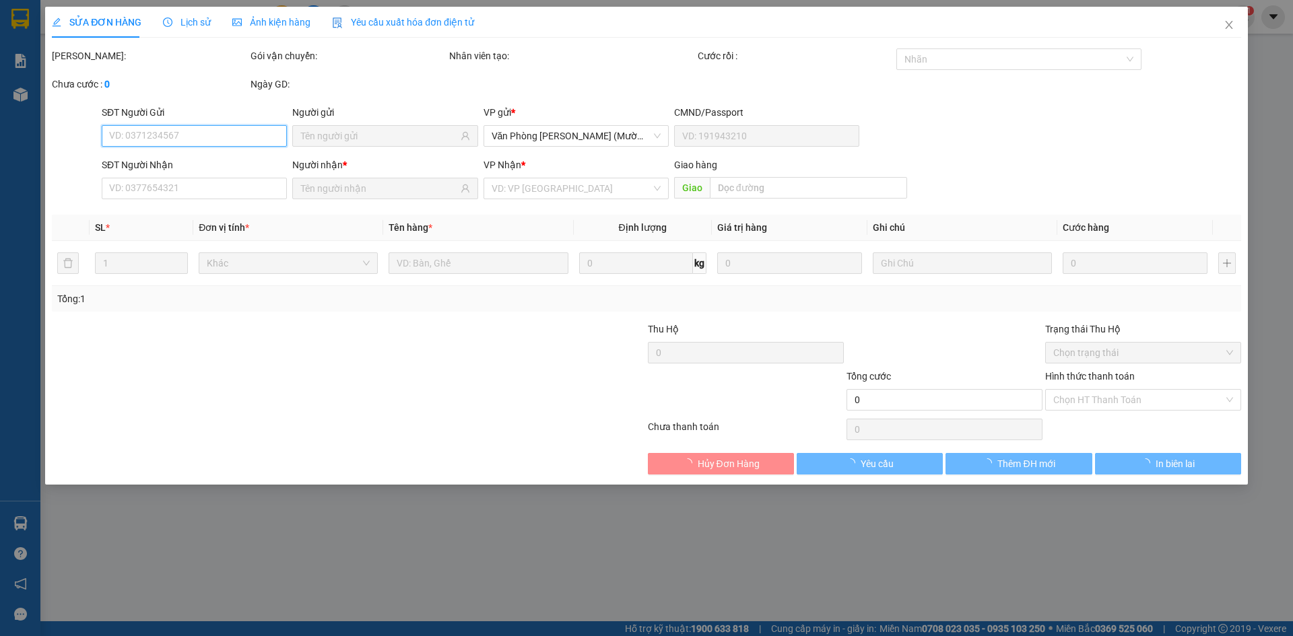
type input "tính"
type input "0366691781"
type input "uyên"
type input "40.000"
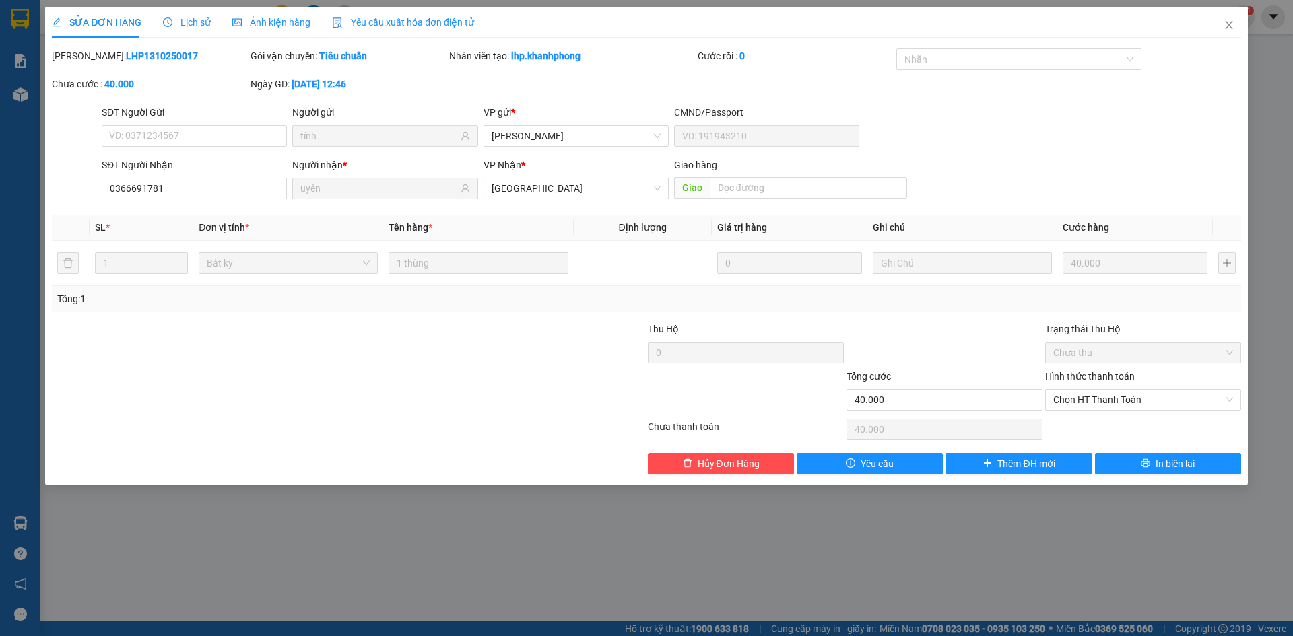
click at [1109, 175] on div "SĐT Người Nhận 0366691781 Người nhận * uyên VP Nhận * Nha Trang Giao hàng Giao" at bounding box center [671, 181] width 1145 height 47
click at [1222, 24] on span "Close" at bounding box center [1229, 26] width 38 height 38
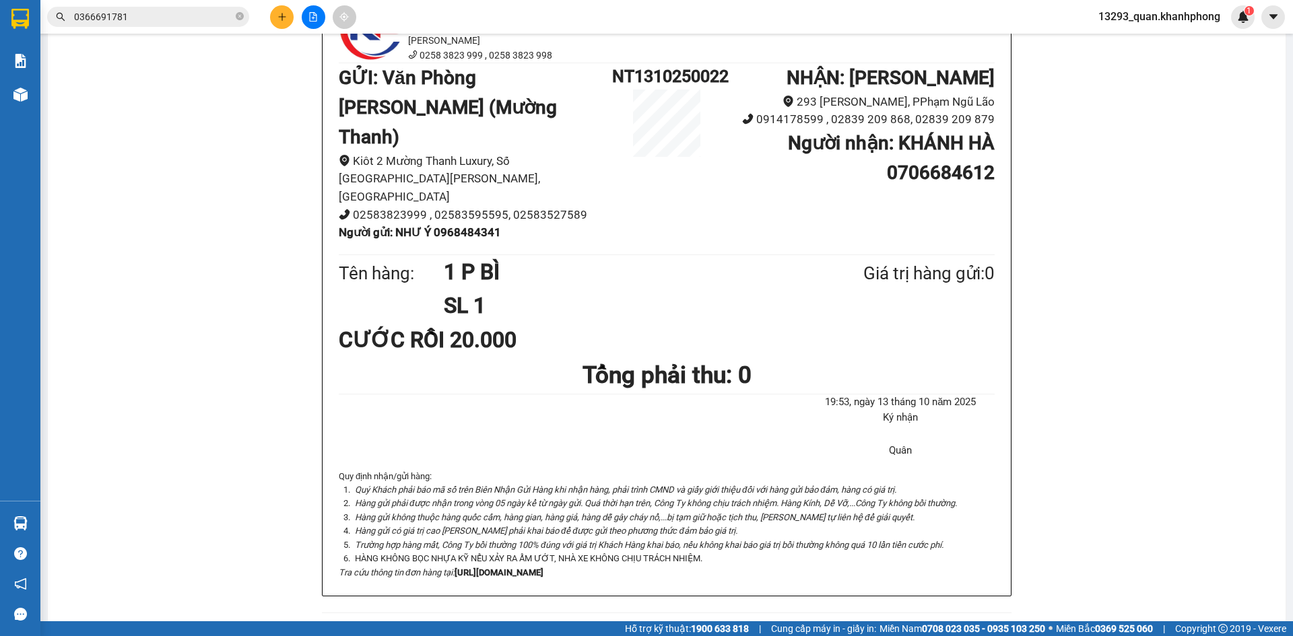
scroll to position [67, 0]
